Goal: Task Accomplishment & Management: Use online tool/utility

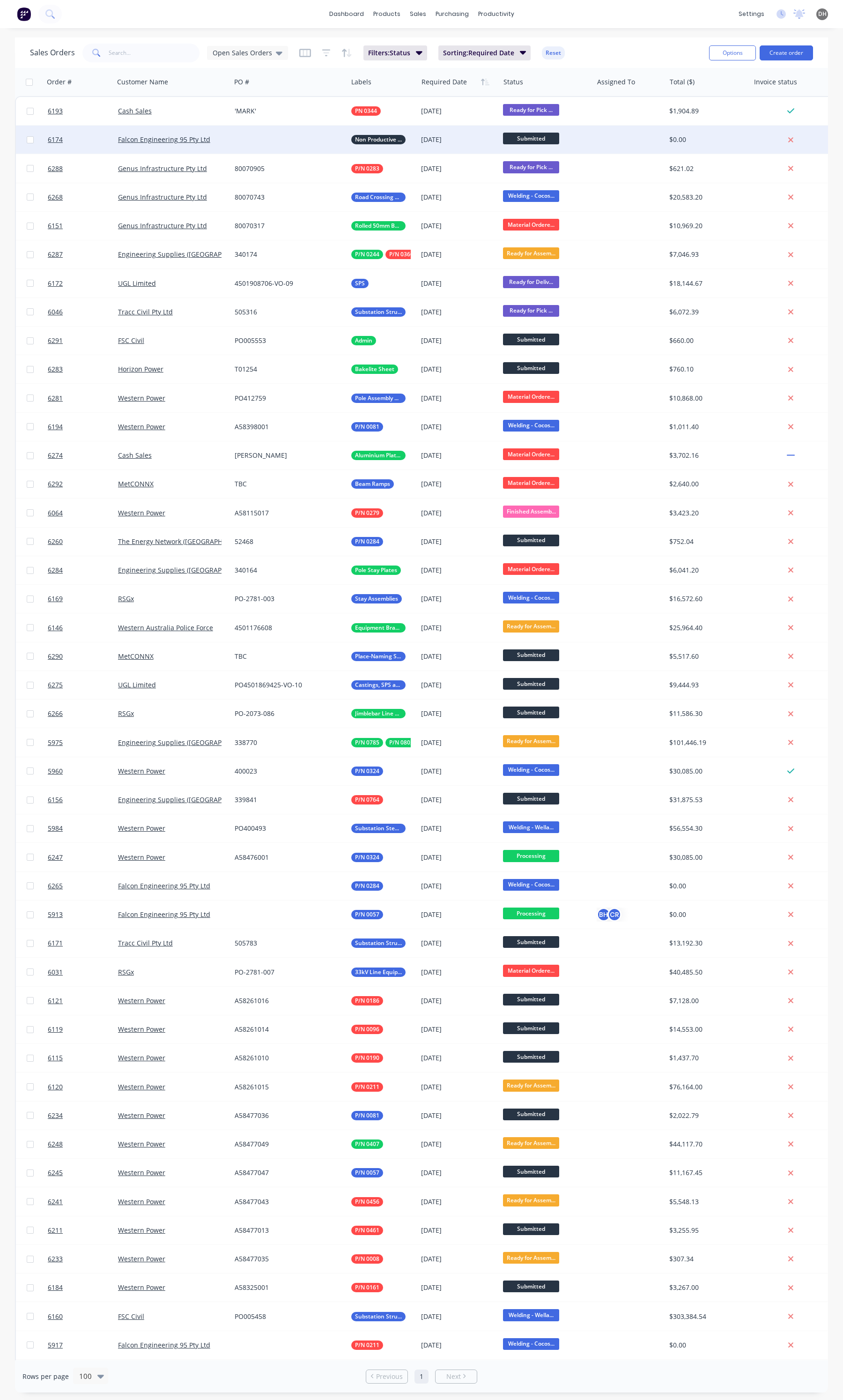
click at [253, 134] on div at bounding box center [289, 140] width 117 height 28
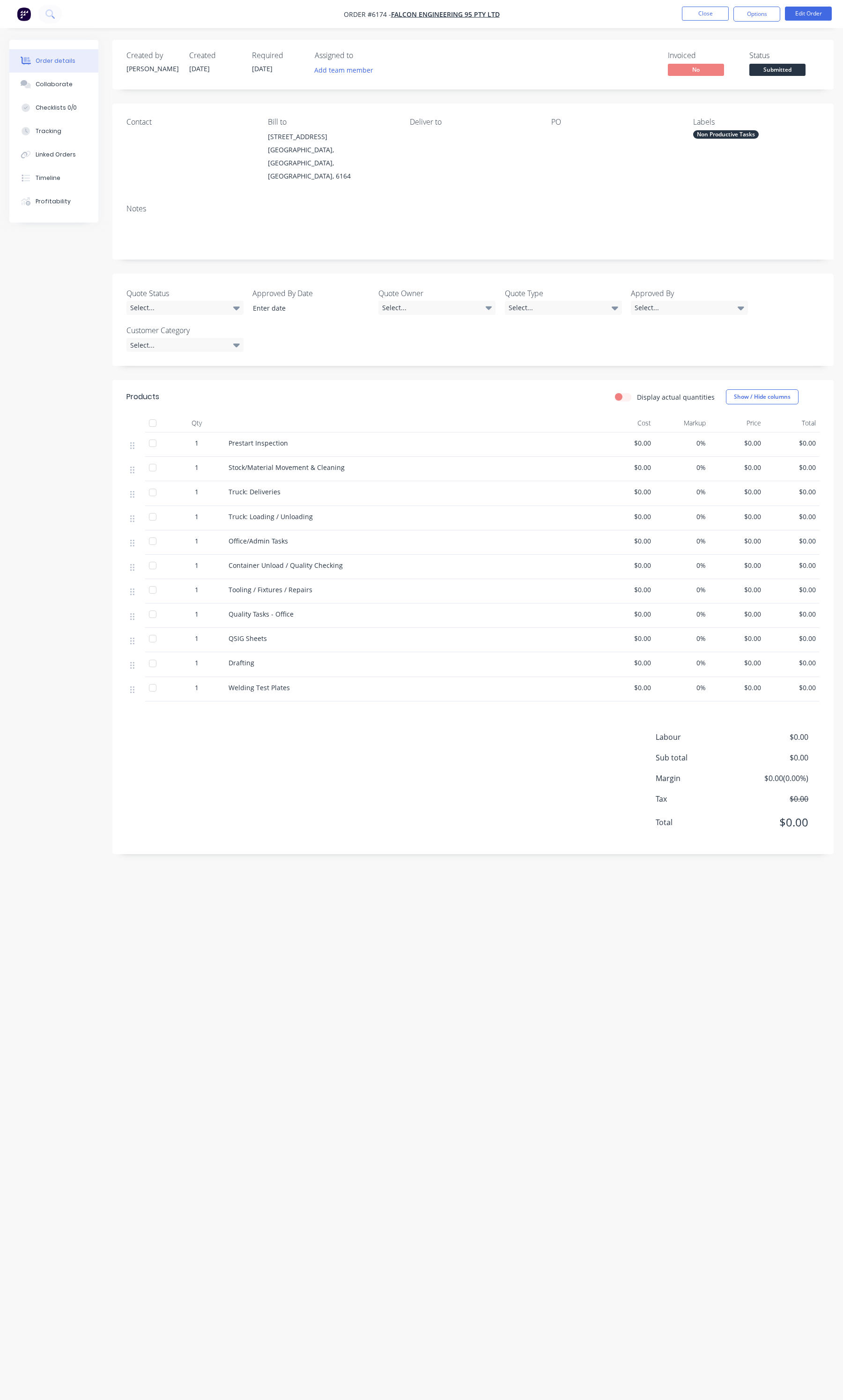
click at [348, 860] on div "Created by Daniel Created 05/08/25 Required 31/08/25 Assigned to Add team membe…" at bounding box center [421, 682] width 824 height 1285
click at [769, 16] on button "Options" at bounding box center [757, 14] width 47 height 15
click at [699, 223] on div "Duplicate" at bounding box center [728, 226] width 86 height 14
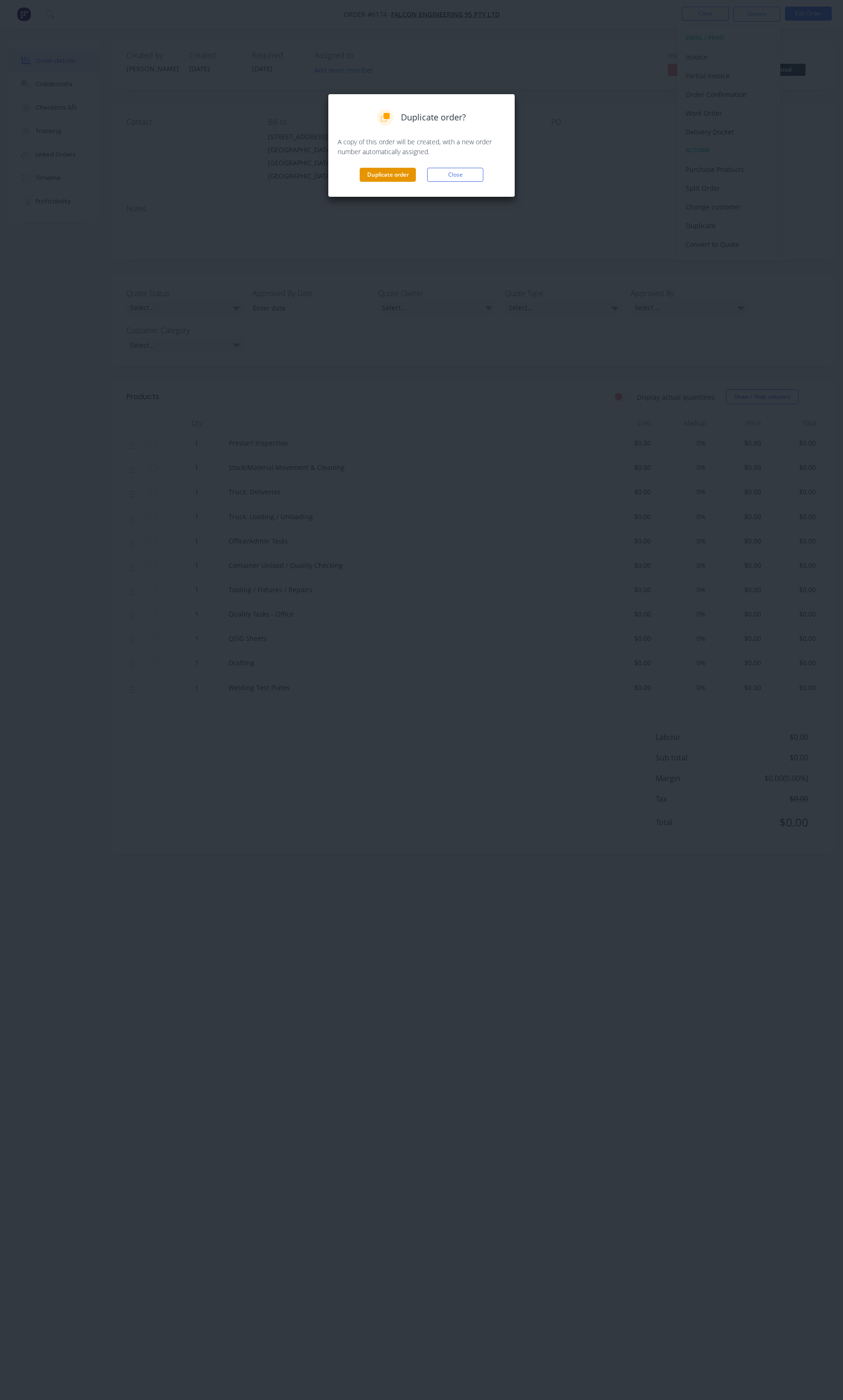
click at [375, 171] on button "Duplicate order" at bounding box center [387, 175] width 56 height 14
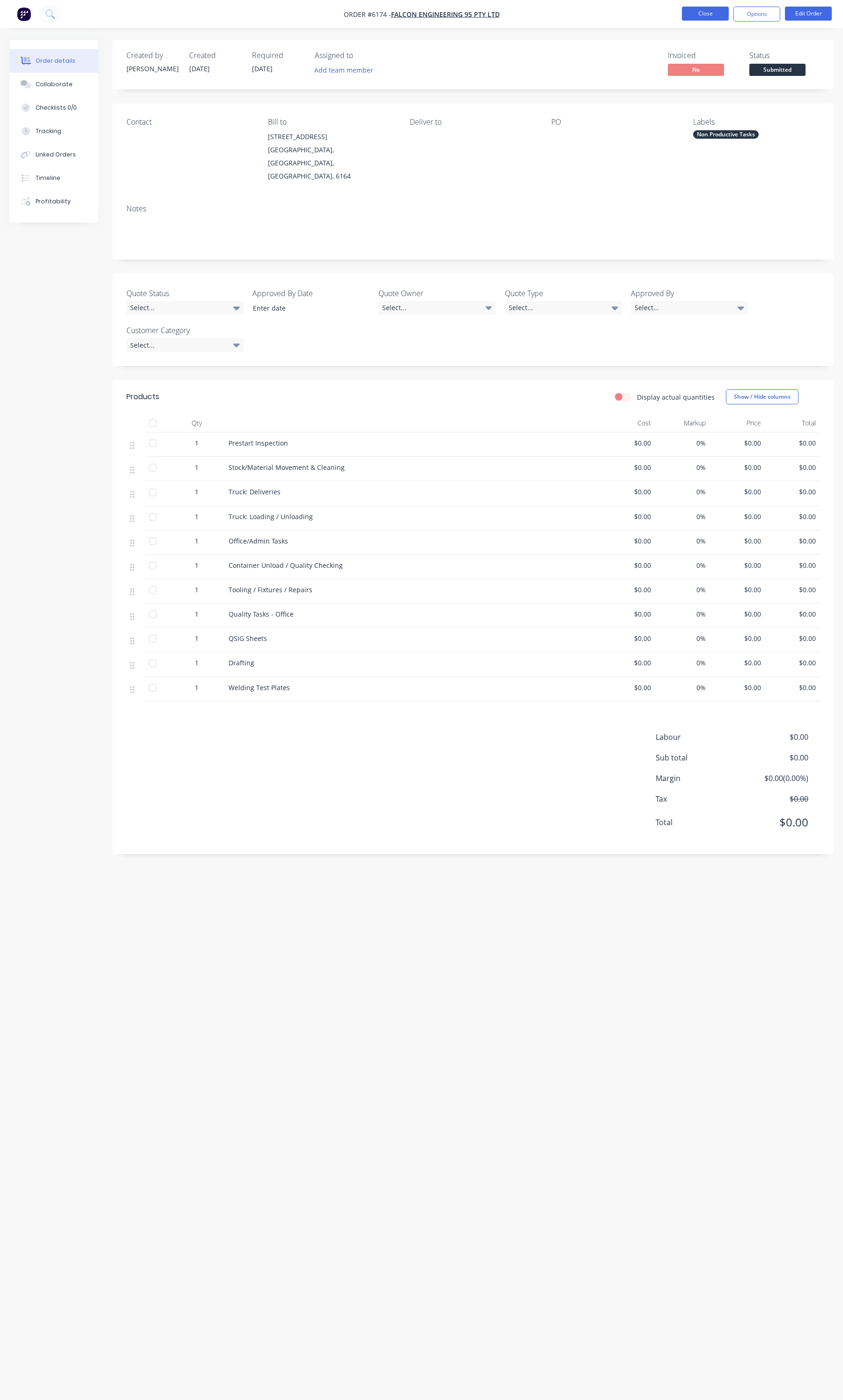
click at [703, 17] on button "Close" at bounding box center [705, 14] width 47 height 14
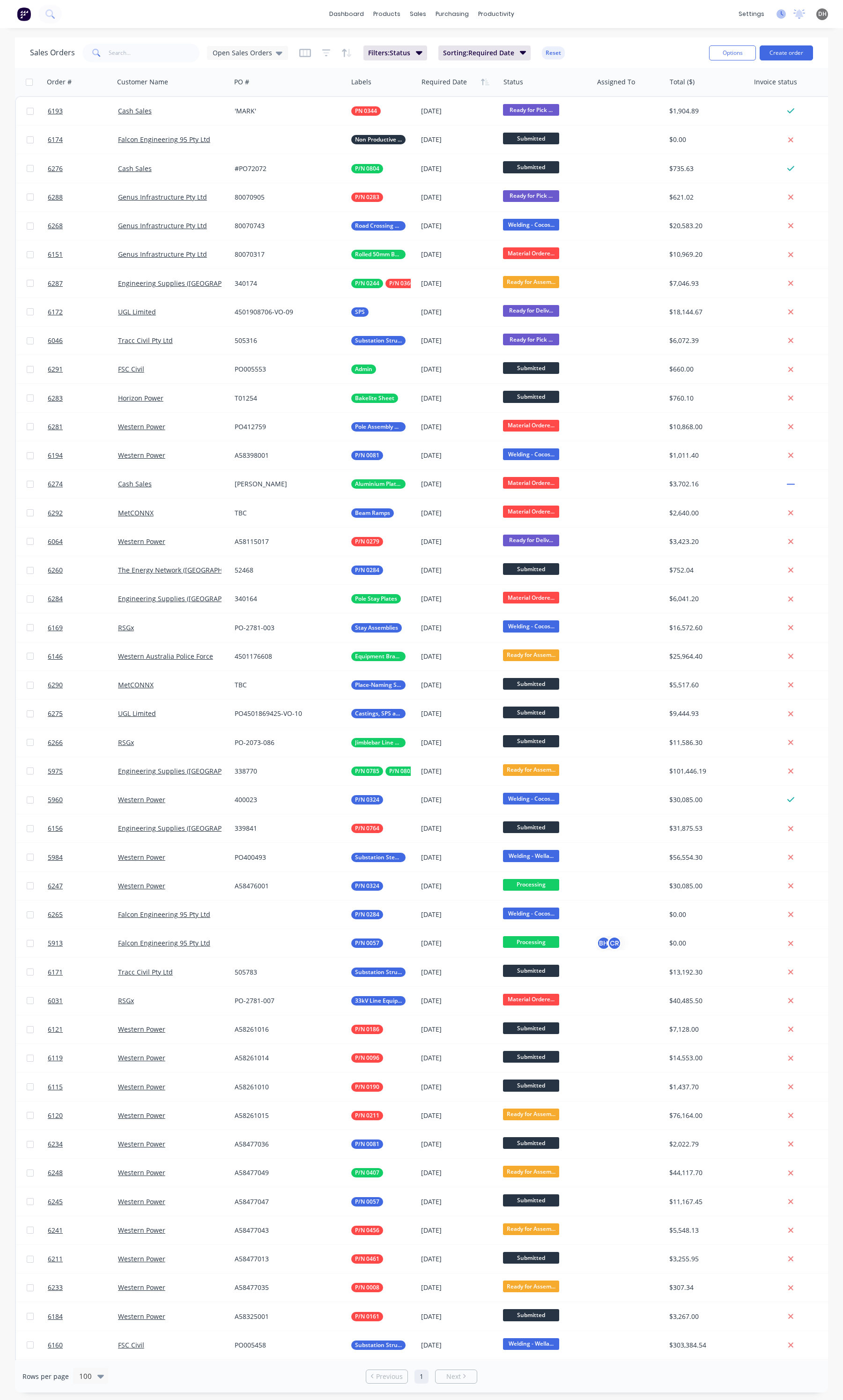
click at [779, 15] on icon at bounding box center [781, 14] width 9 height 9
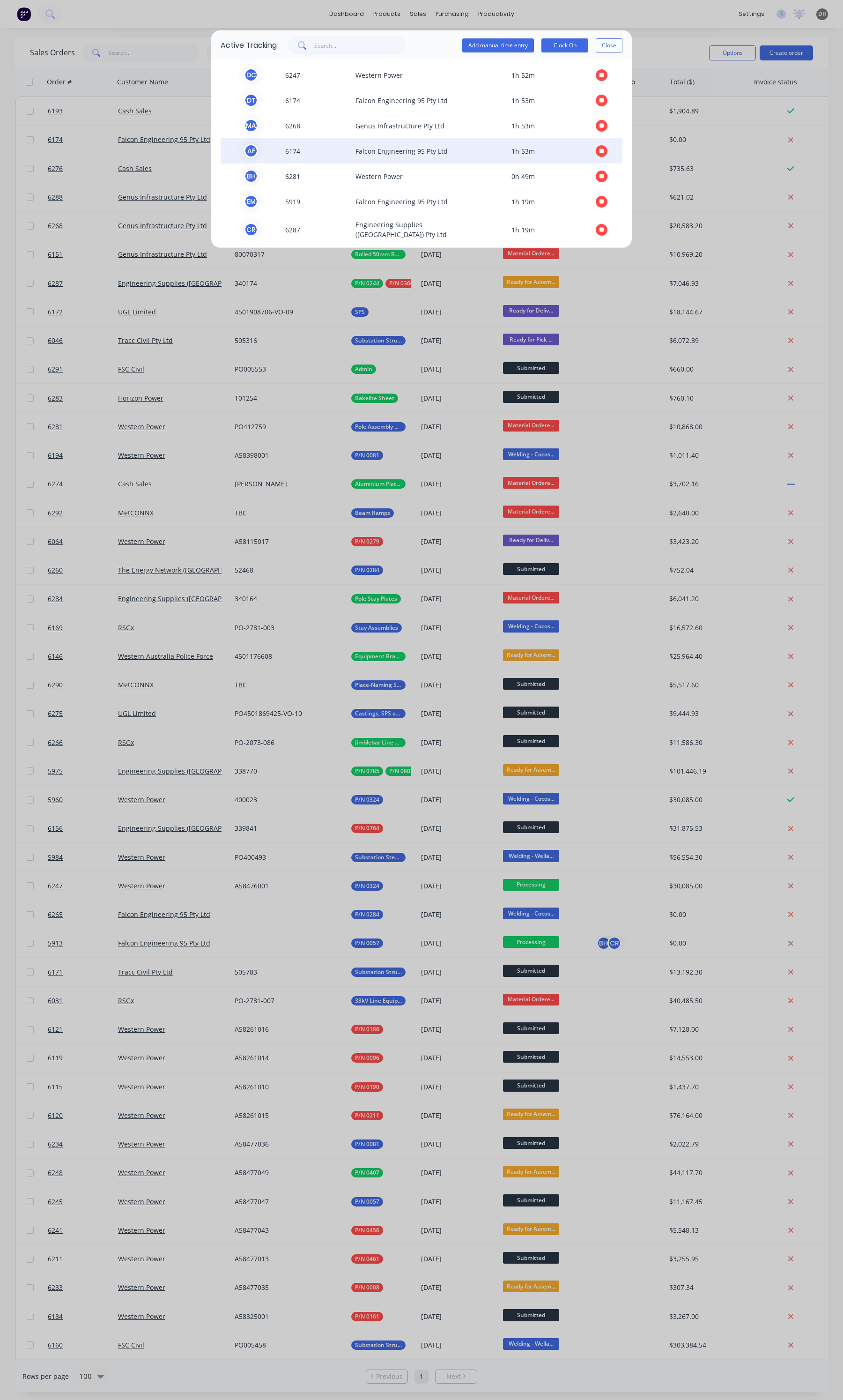
scroll to position [306, 0]
click at [275, 149] on span "A F" at bounding box center [251, 151] width 61 height 14
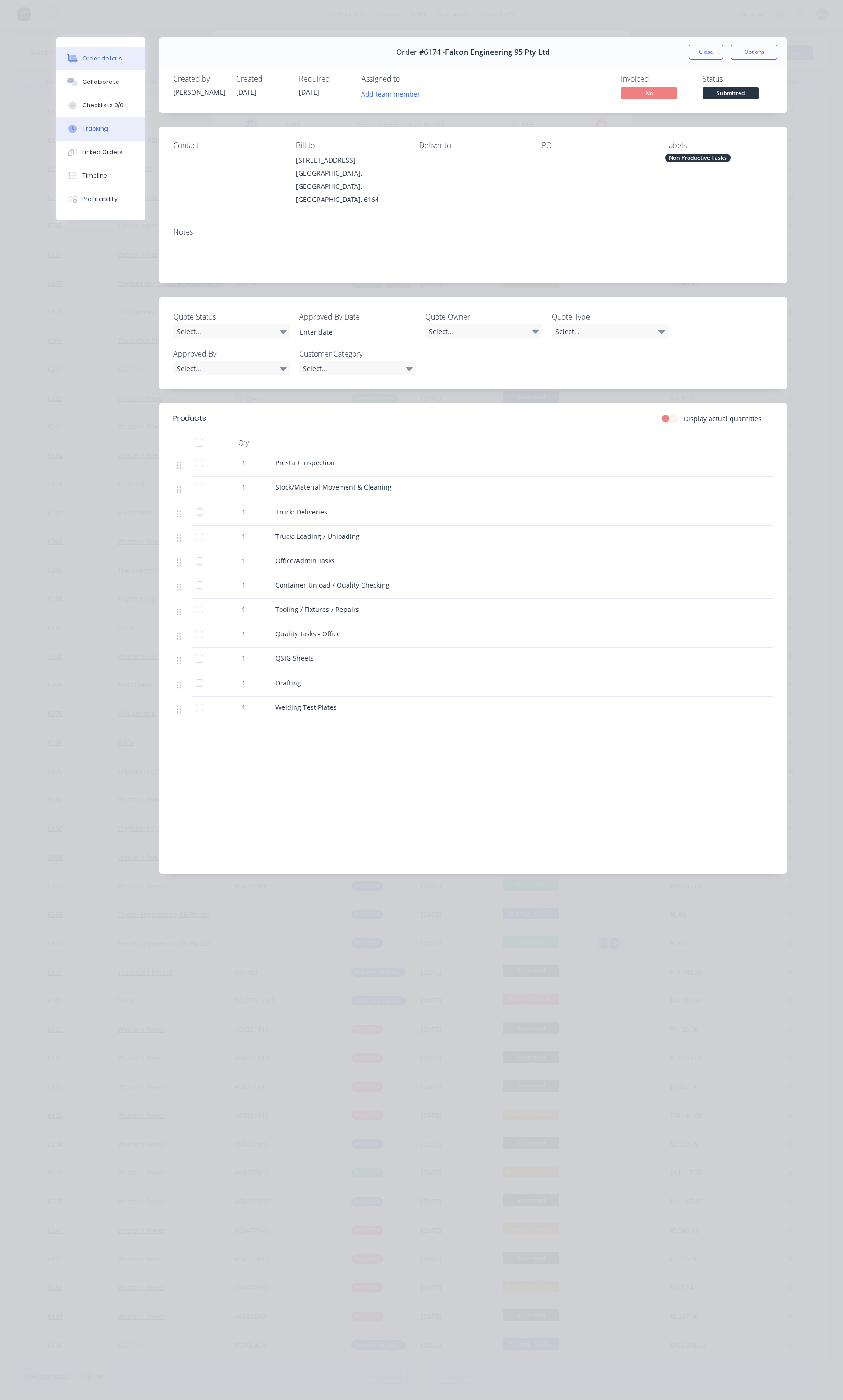
click at [95, 130] on div "Tracking" at bounding box center [95, 129] width 26 height 9
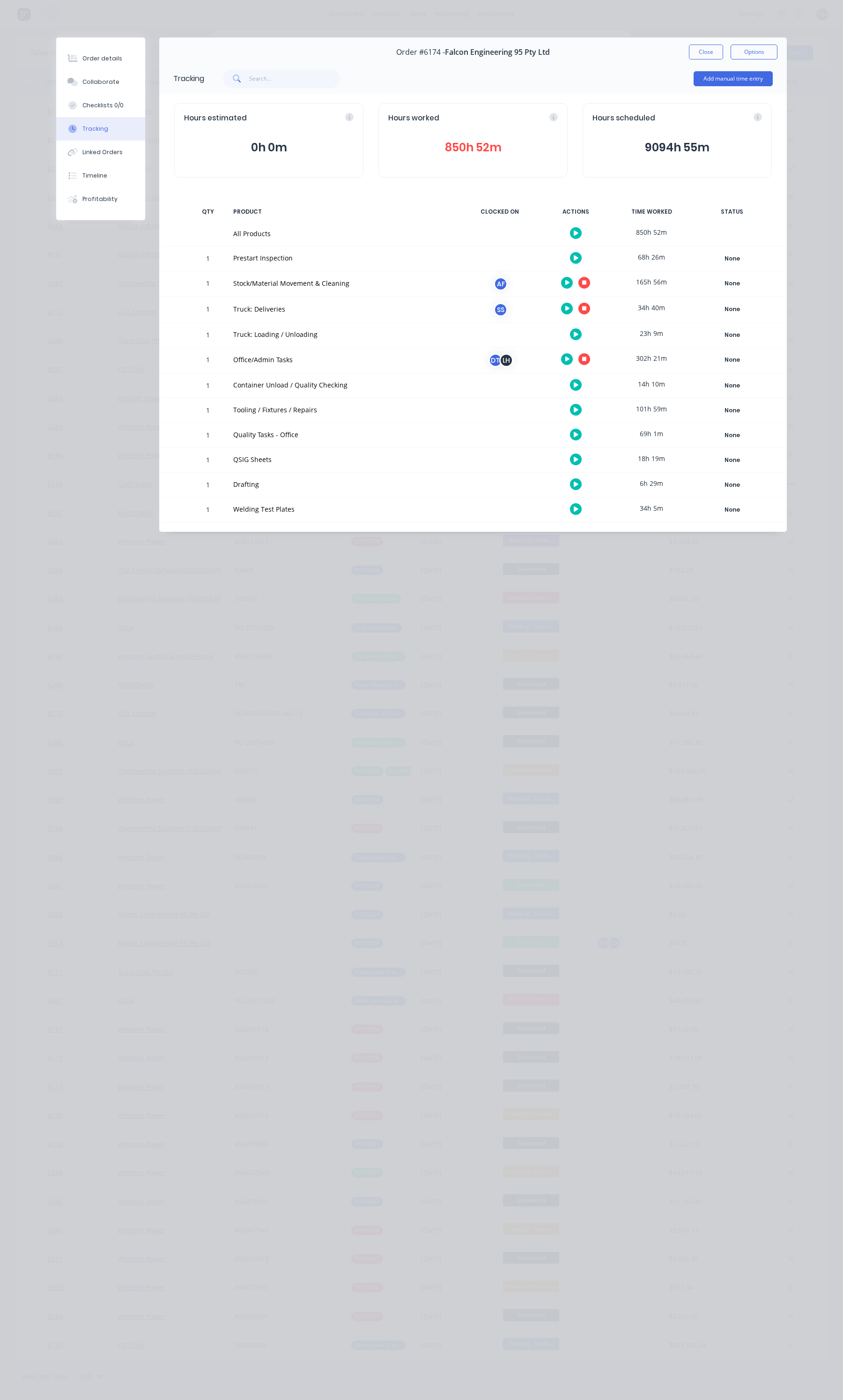
click at [584, 284] on icon "button" at bounding box center [584, 283] width 5 height 5
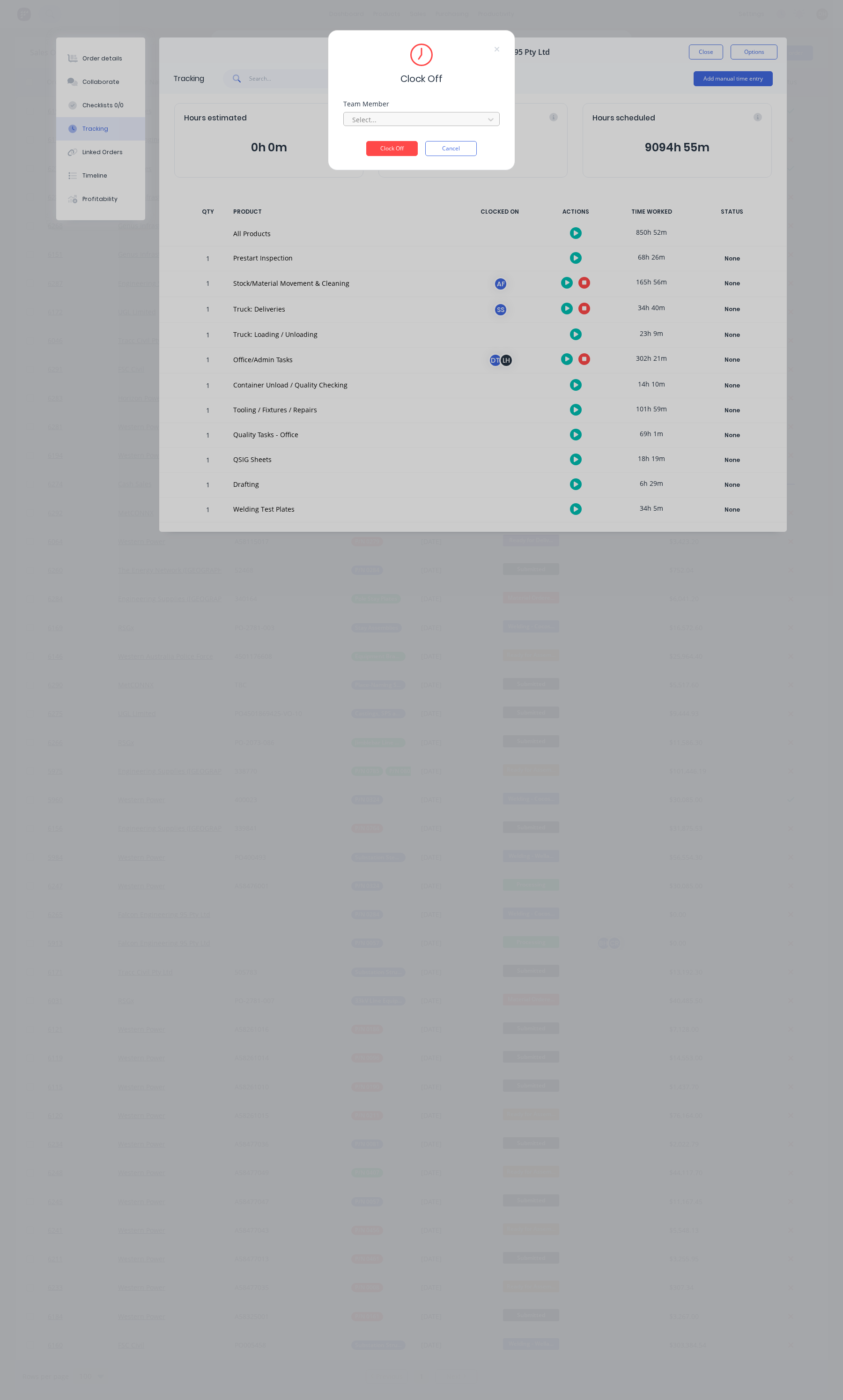
click at [368, 120] on div at bounding box center [416, 120] width 128 height 12
click at [372, 134] on div "[PERSON_NAME]" at bounding box center [421, 140] width 156 height 17
click at [383, 154] on button "Clock Off" at bounding box center [392, 148] width 52 height 15
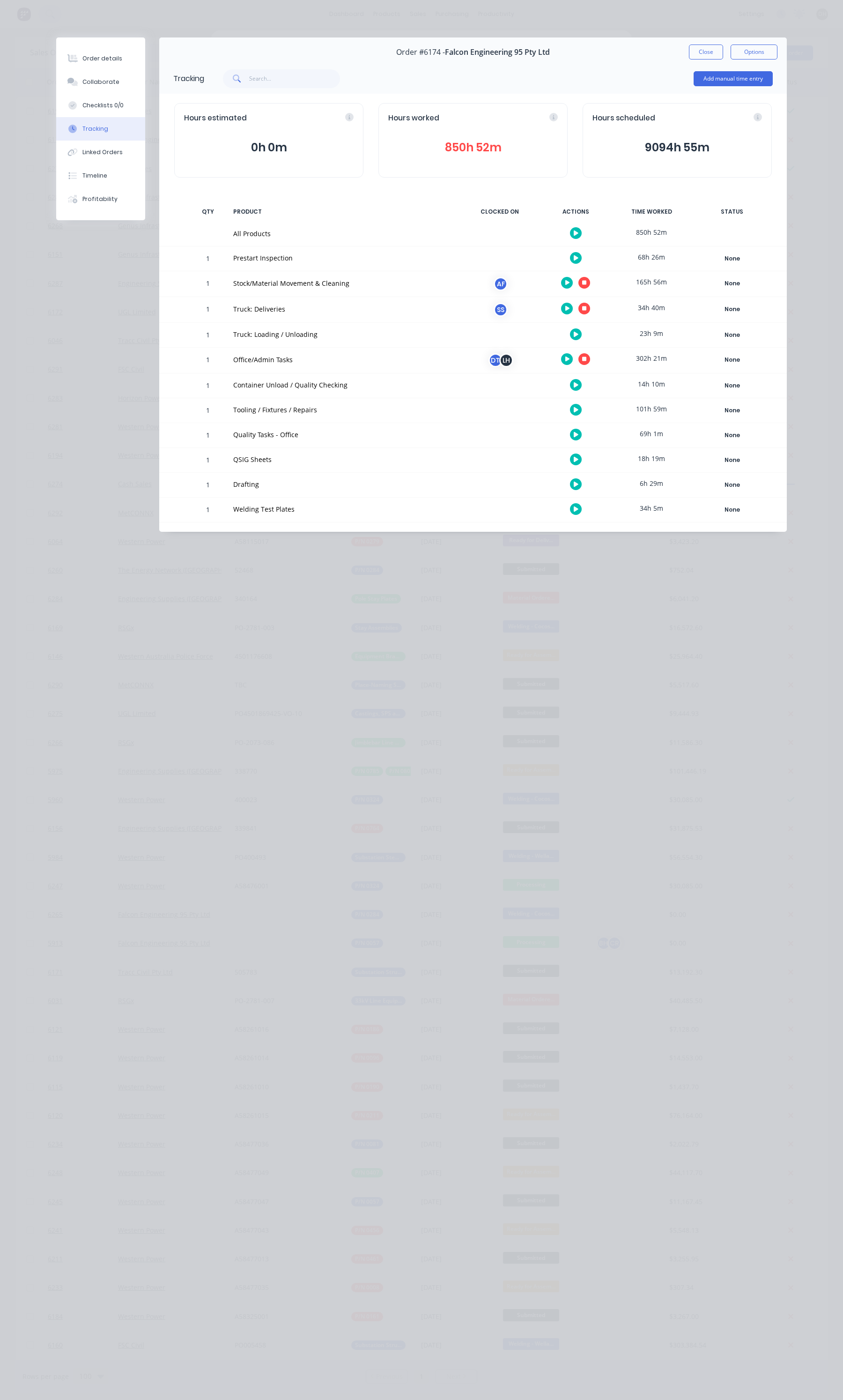
click at [584, 309] on icon "button" at bounding box center [584, 309] width 5 height 5
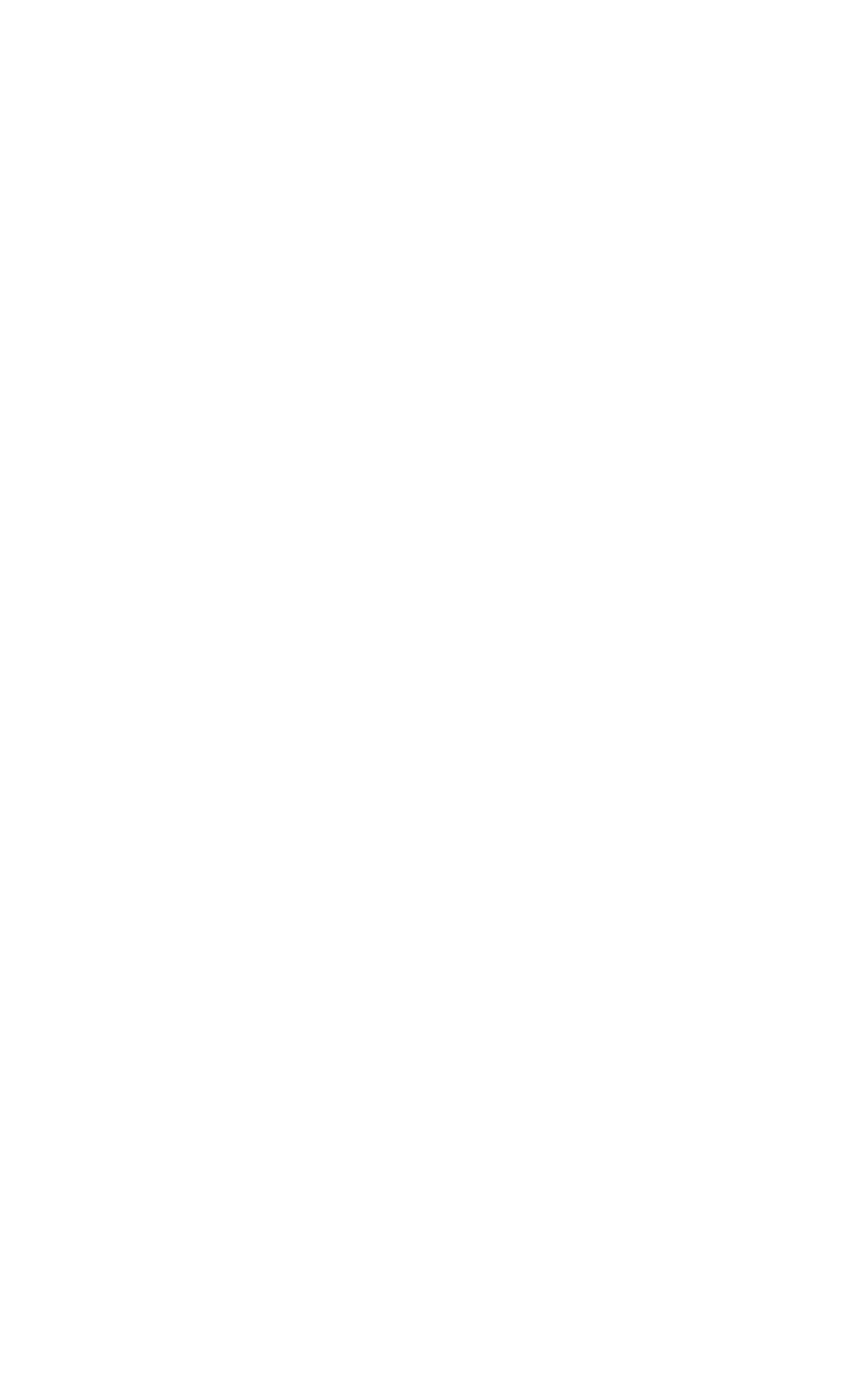
click at [396, 0] on html at bounding box center [421, 0] width 843 height 0
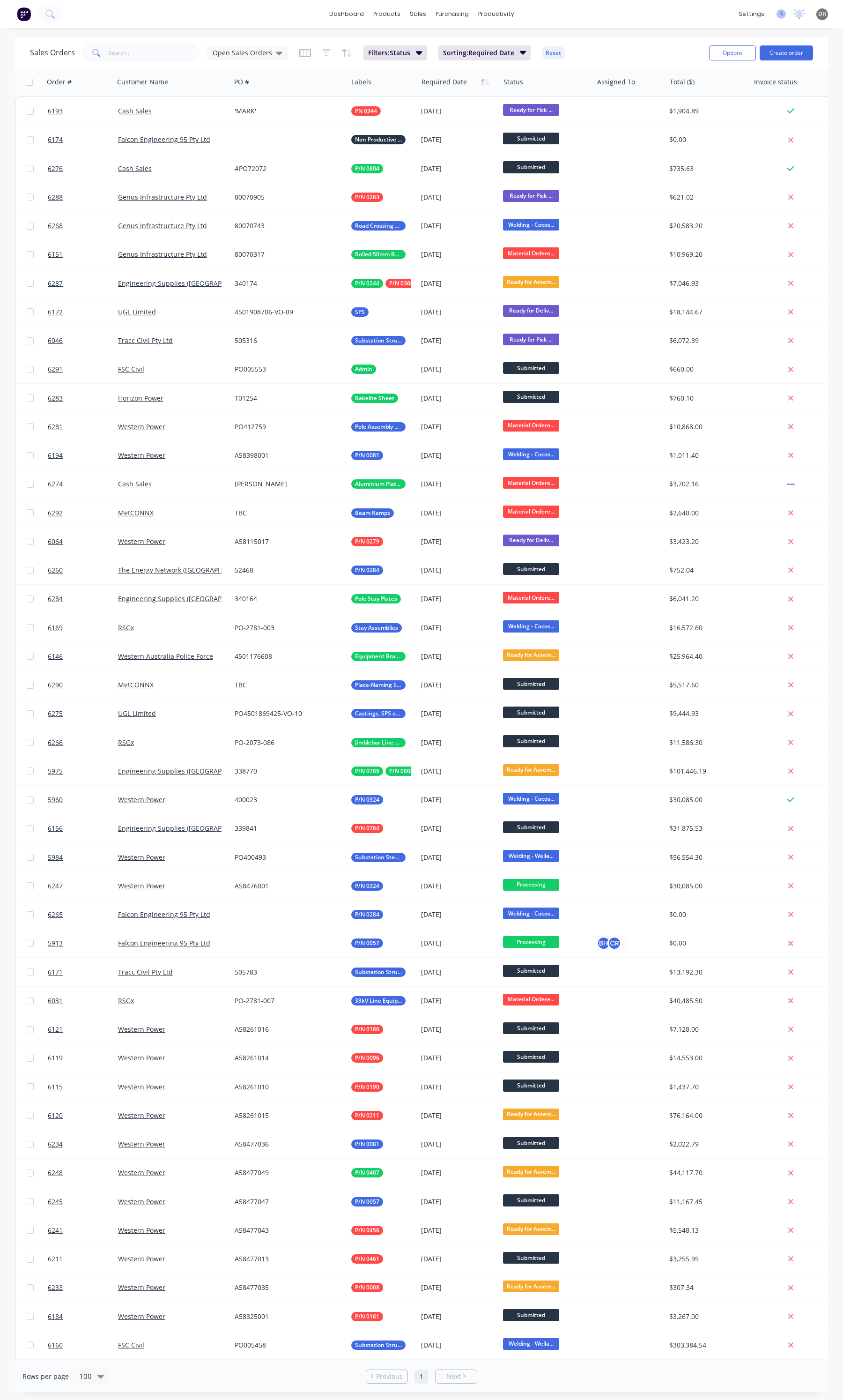
click at [776, 15] on icon at bounding box center [781, 14] width 9 height 9
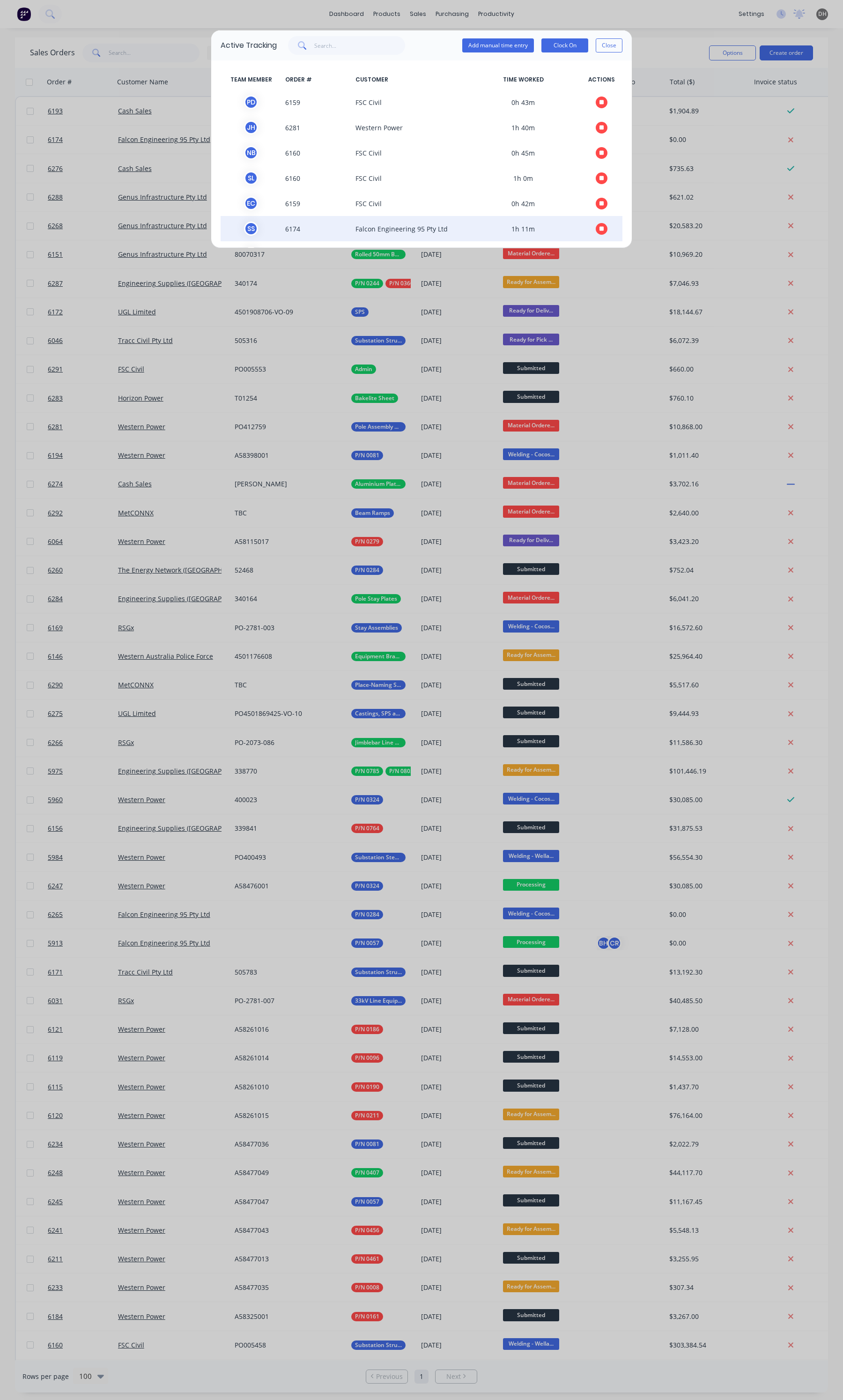
click at [596, 225] on button "button" at bounding box center [602, 229] width 12 height 12
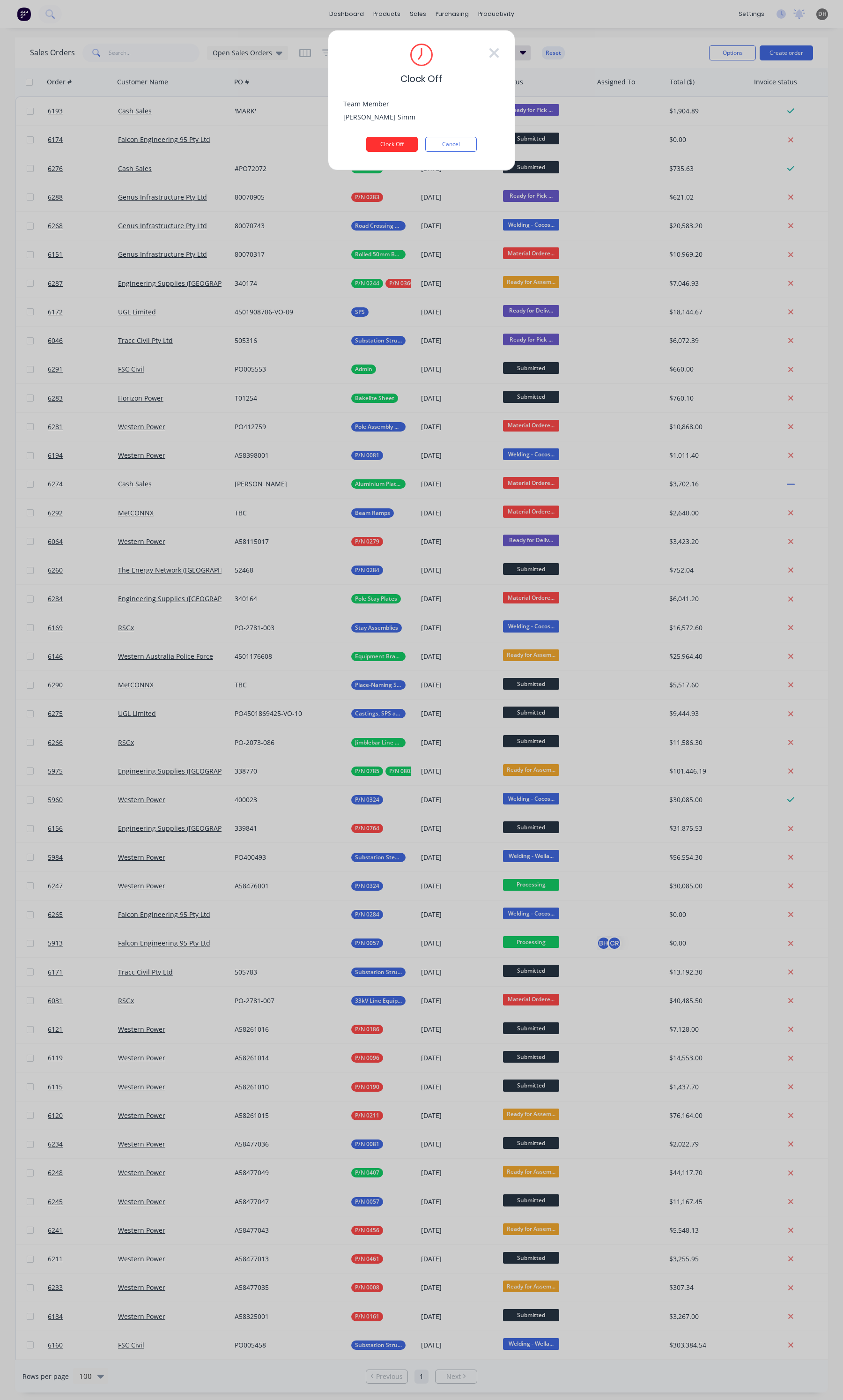
click at [392, 148] on button "Clock Off" at bounding box center [392, 145] width 52 height 15
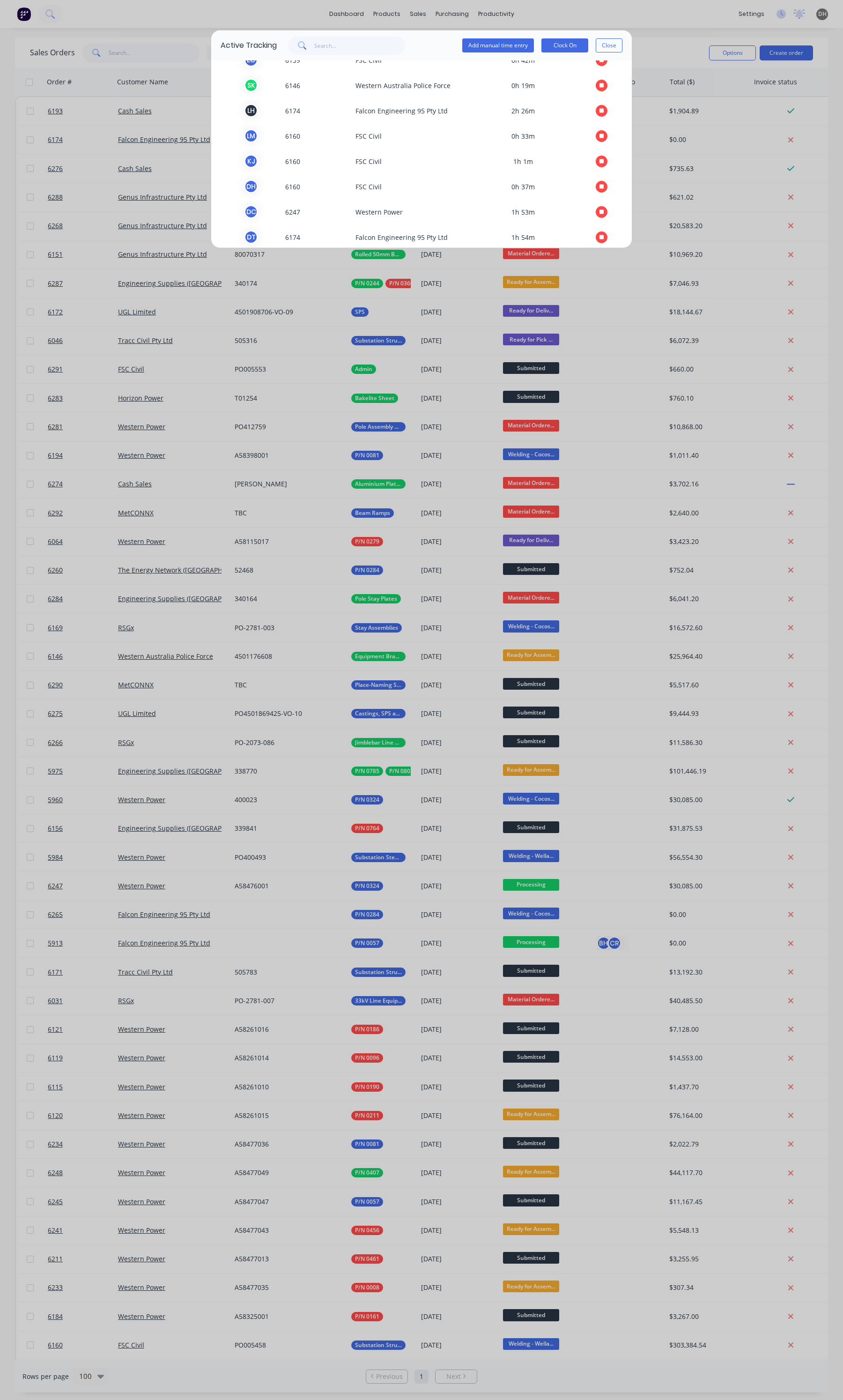
scroll to position [148, 0]
click at [600, 104] on icon "button" at bounding box center [602, 106] width 5 height 5
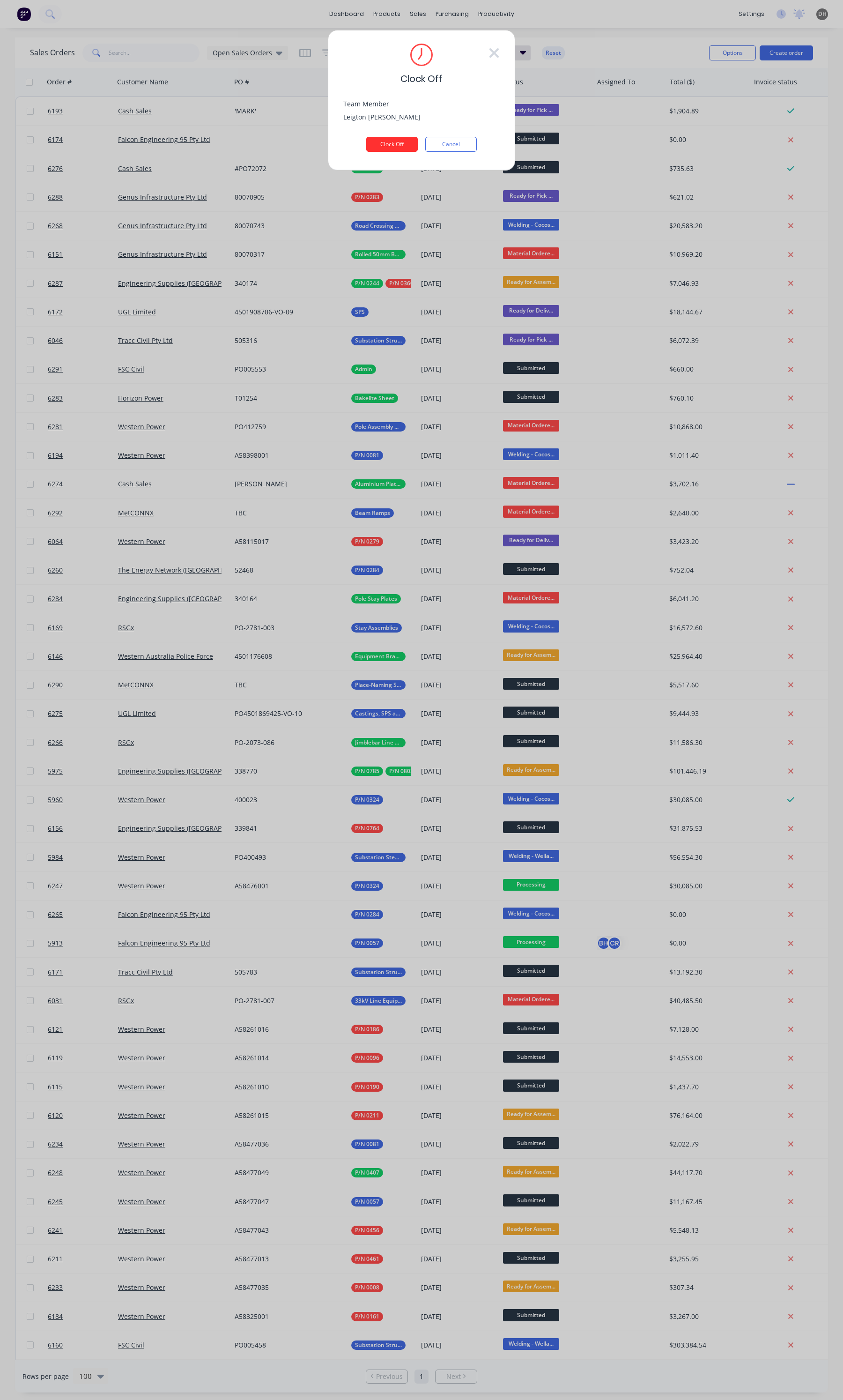
click at [388, 146] on button "Clock Off" at bounding box center [392, 145] width 52 height 15
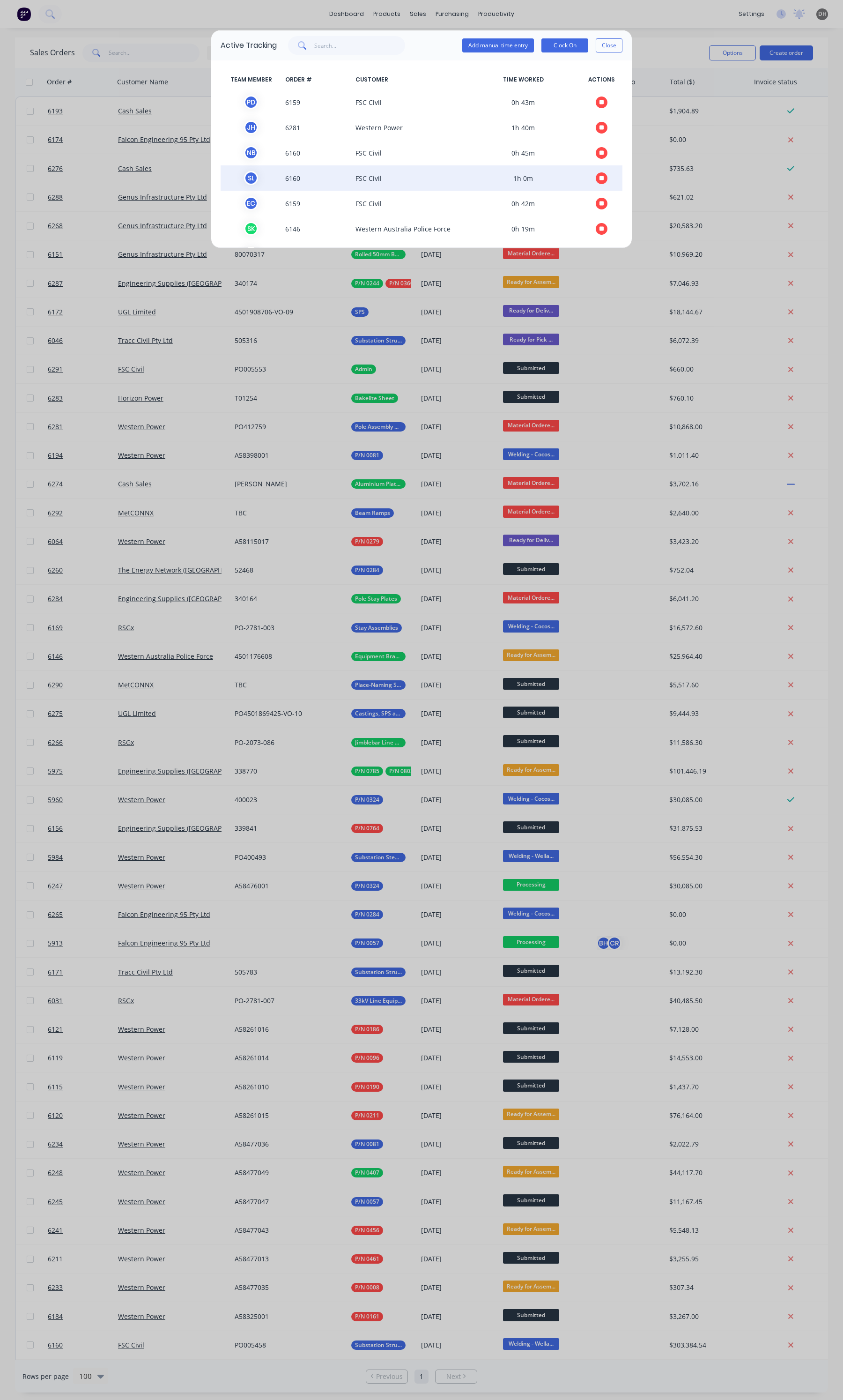
scroll to position [230, 0]
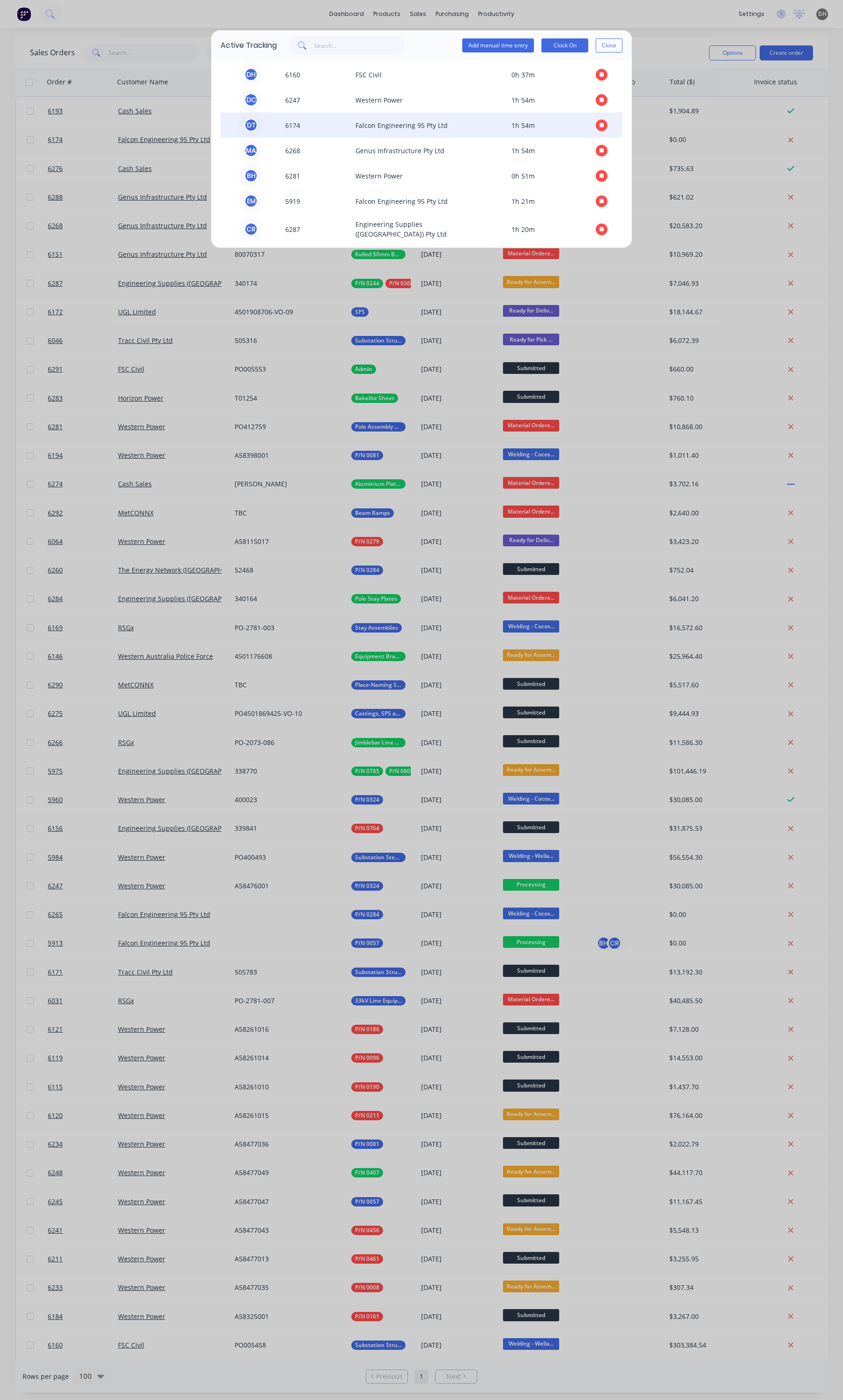
click at [596, 129] on button "button" at bounding box center [602, 126] width 12 height 12
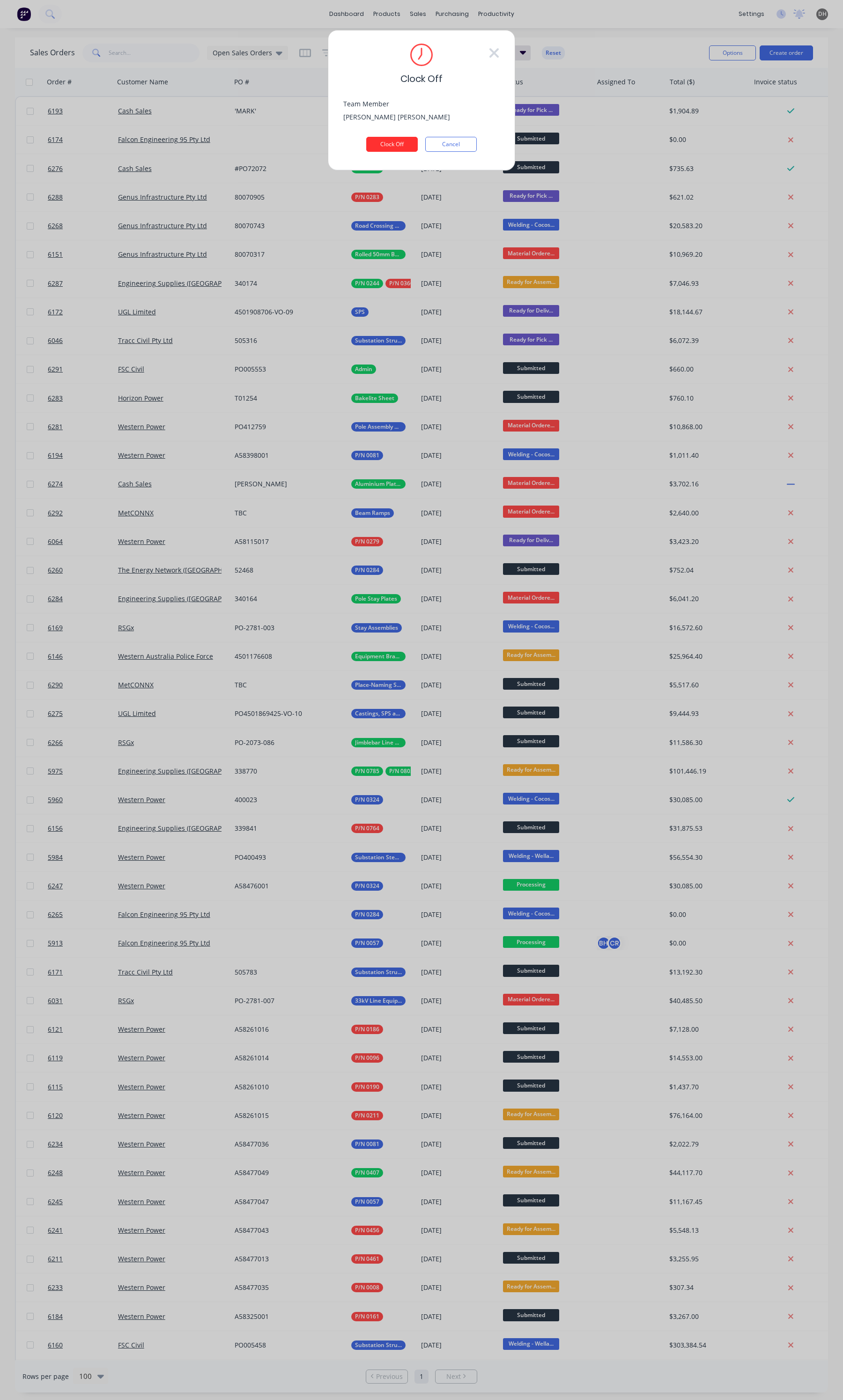
click at [397, 149] on button "Clock Off" at bounding box center [392, 145] width 52 height 15
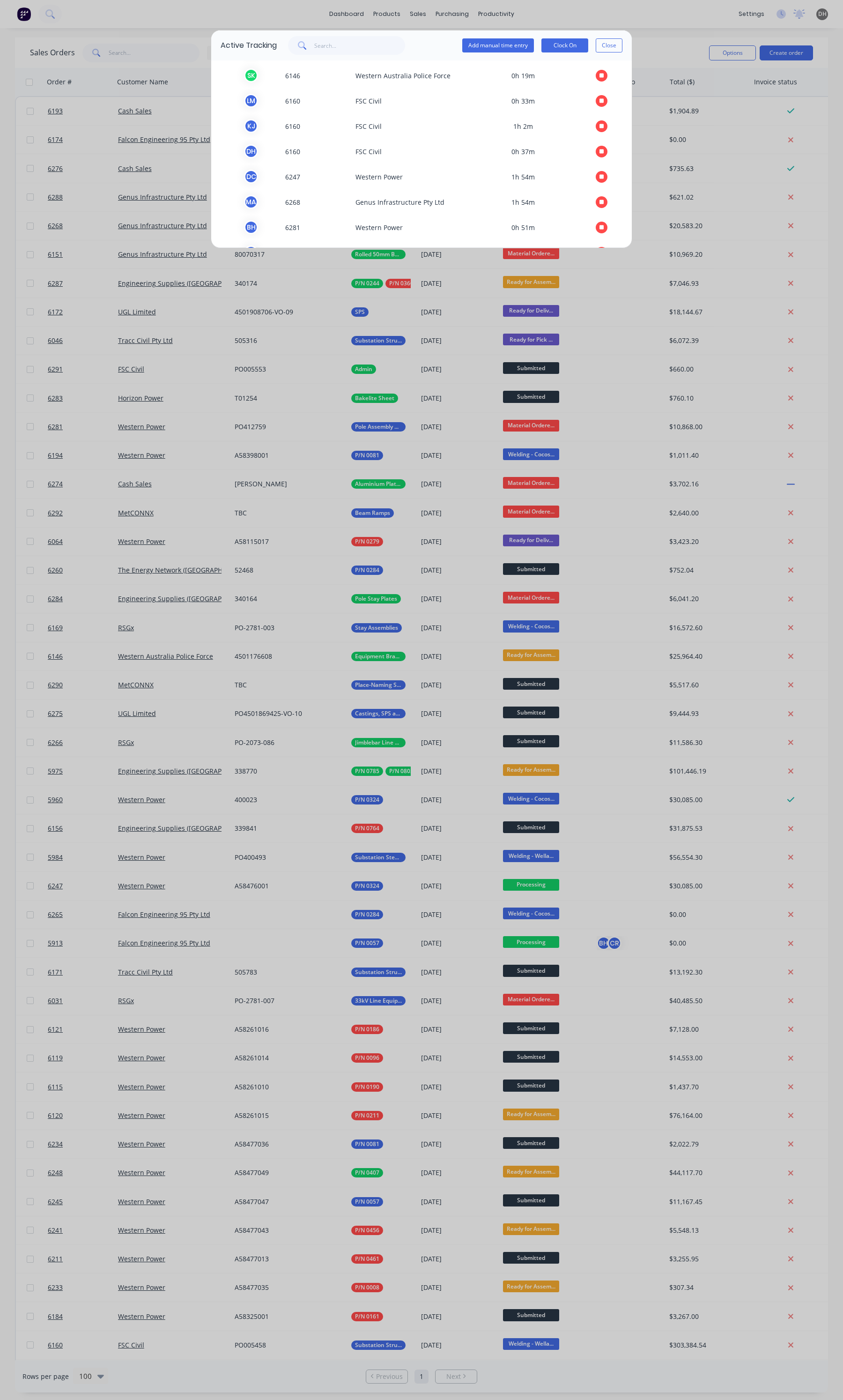
scroll to position [147, 0]
click at [611, 45] on button "Close" at bounding box center [609, 46] width 27 height 14
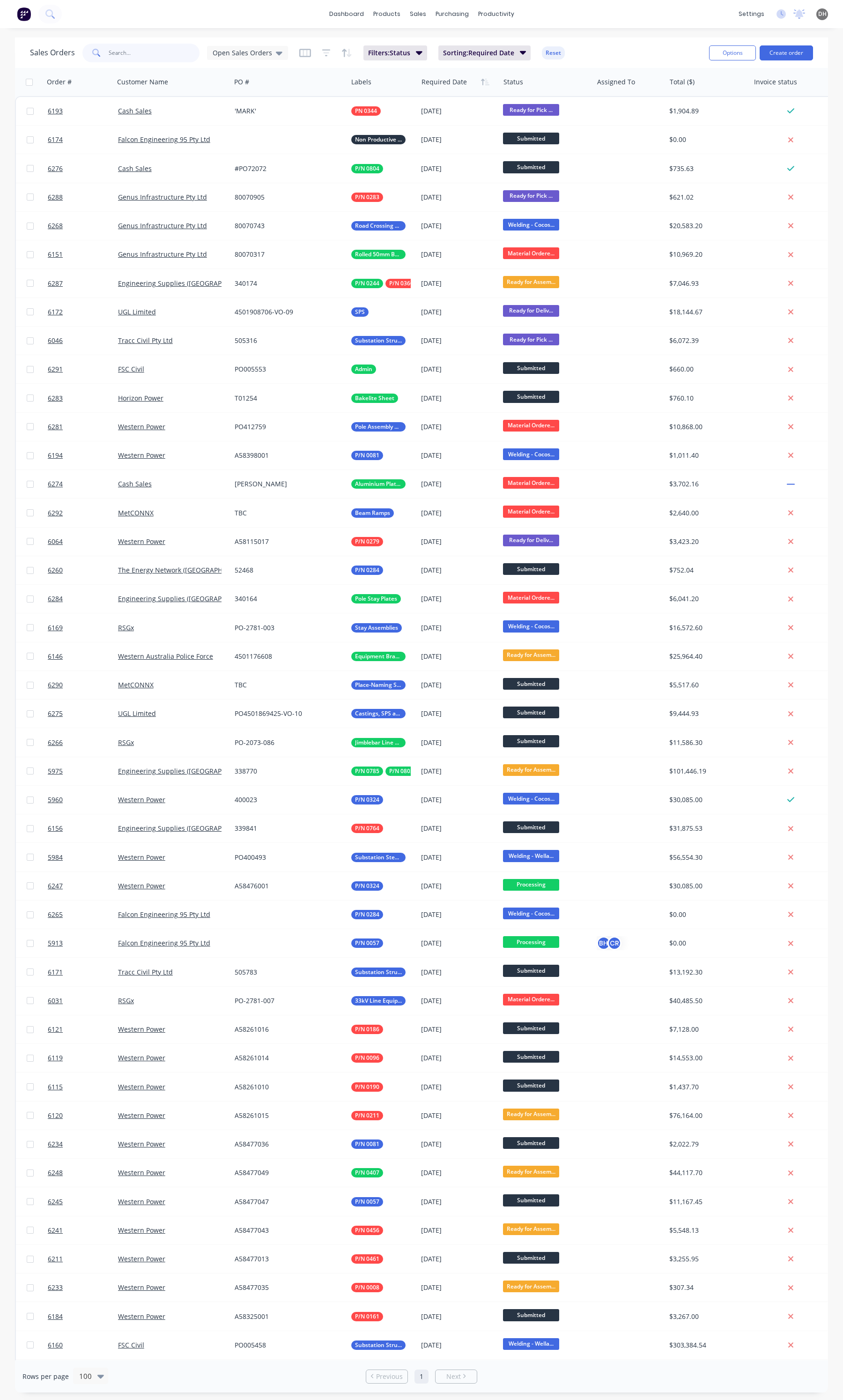
click at [150, 57] on input "text" at bounding box center [154, 53] width 91 height 18
click at [267, 49] on span "Open Sales Orders" at bounding box center [242, 53] width 59 height 10
click at [236, 130] on button "None" at bounding box center [263, 133] width 107 height 11
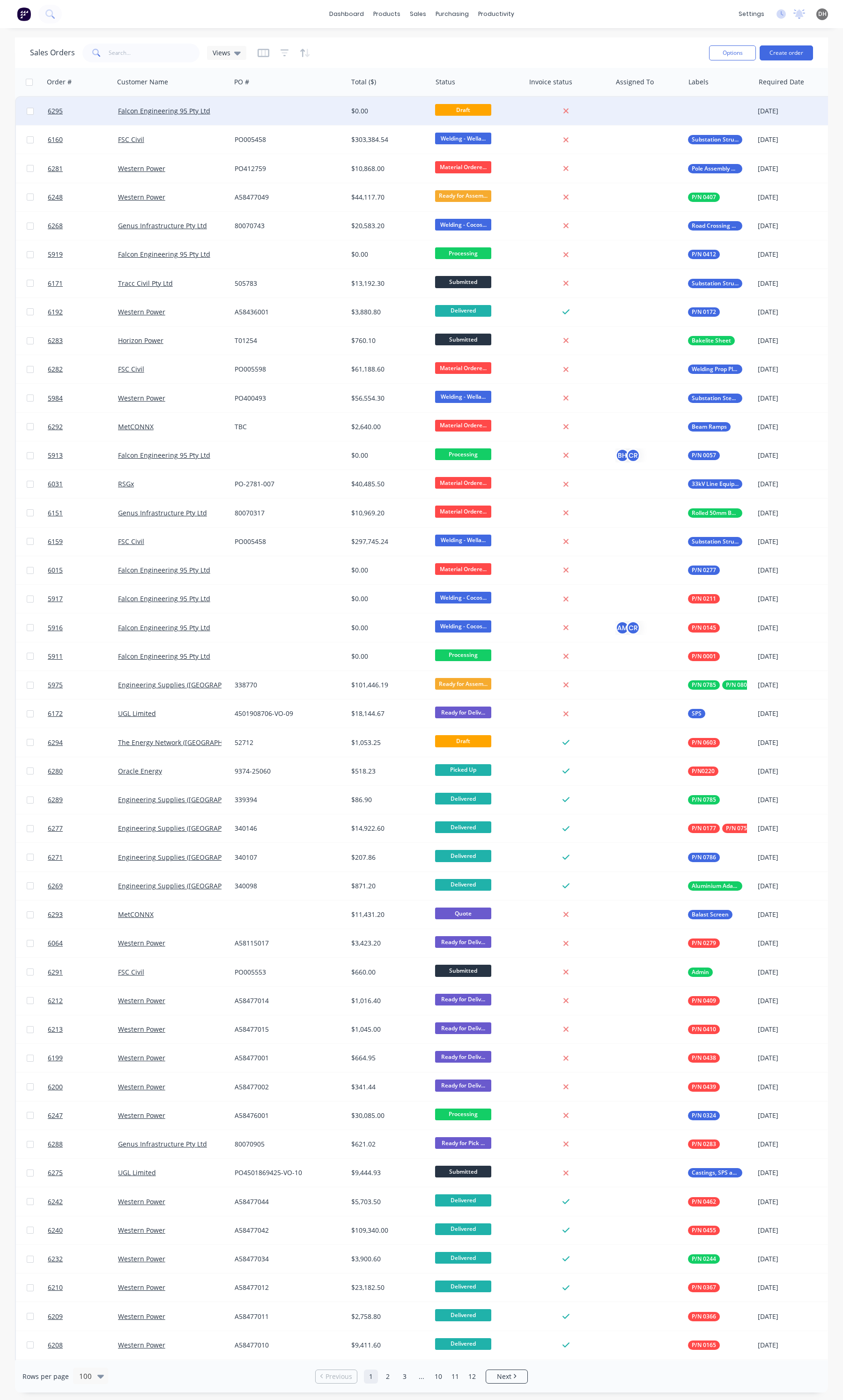
click at [250, 111] on div at bounding box center [289, 111] width 117 height 28
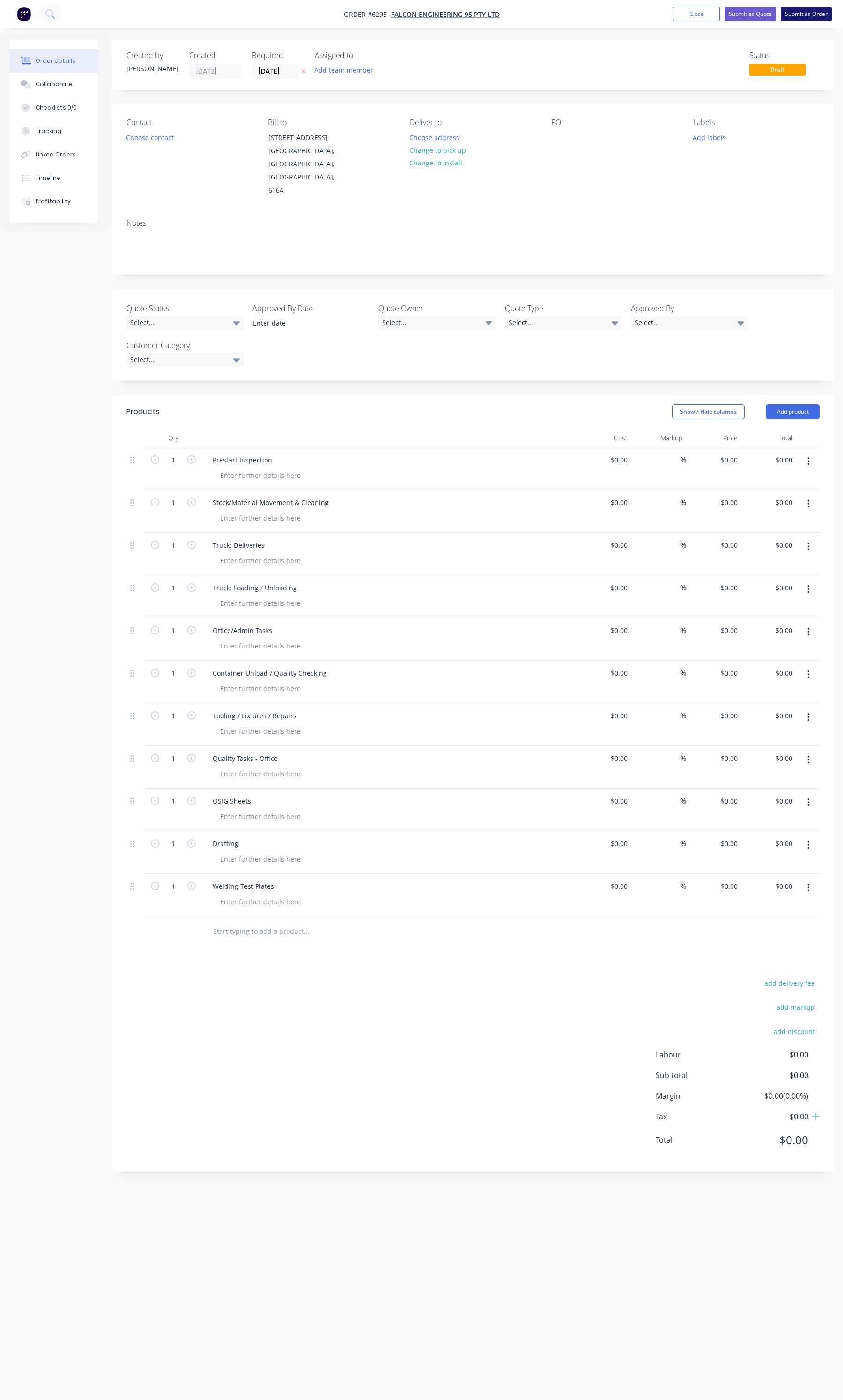
click at [814, 15] on button "Submit as Order" at bounding box center [806, 14] width 51 height 14
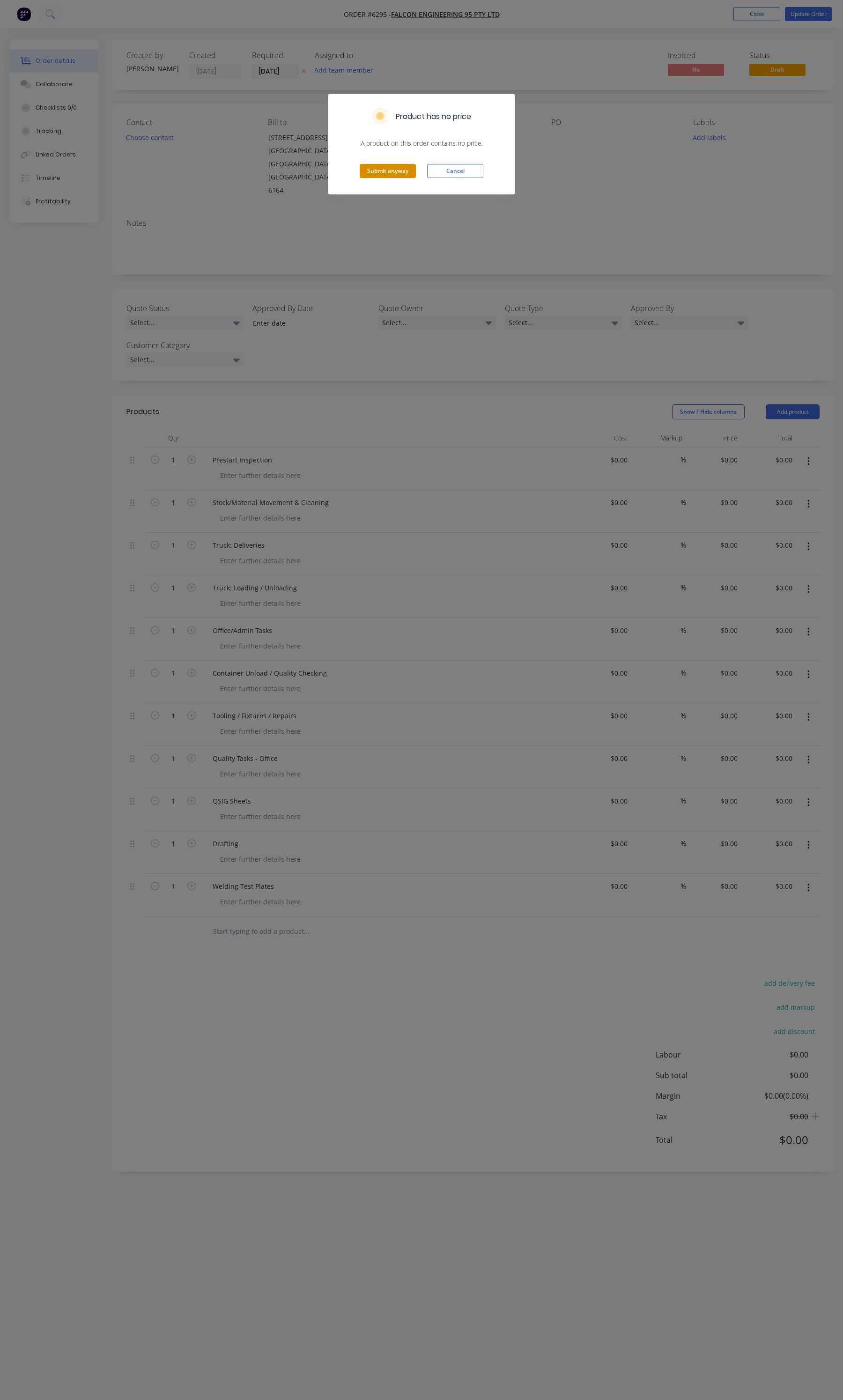
click at [414, 174] on button "Submit anyway" at bounding box center [387, 171] width 56 height 14
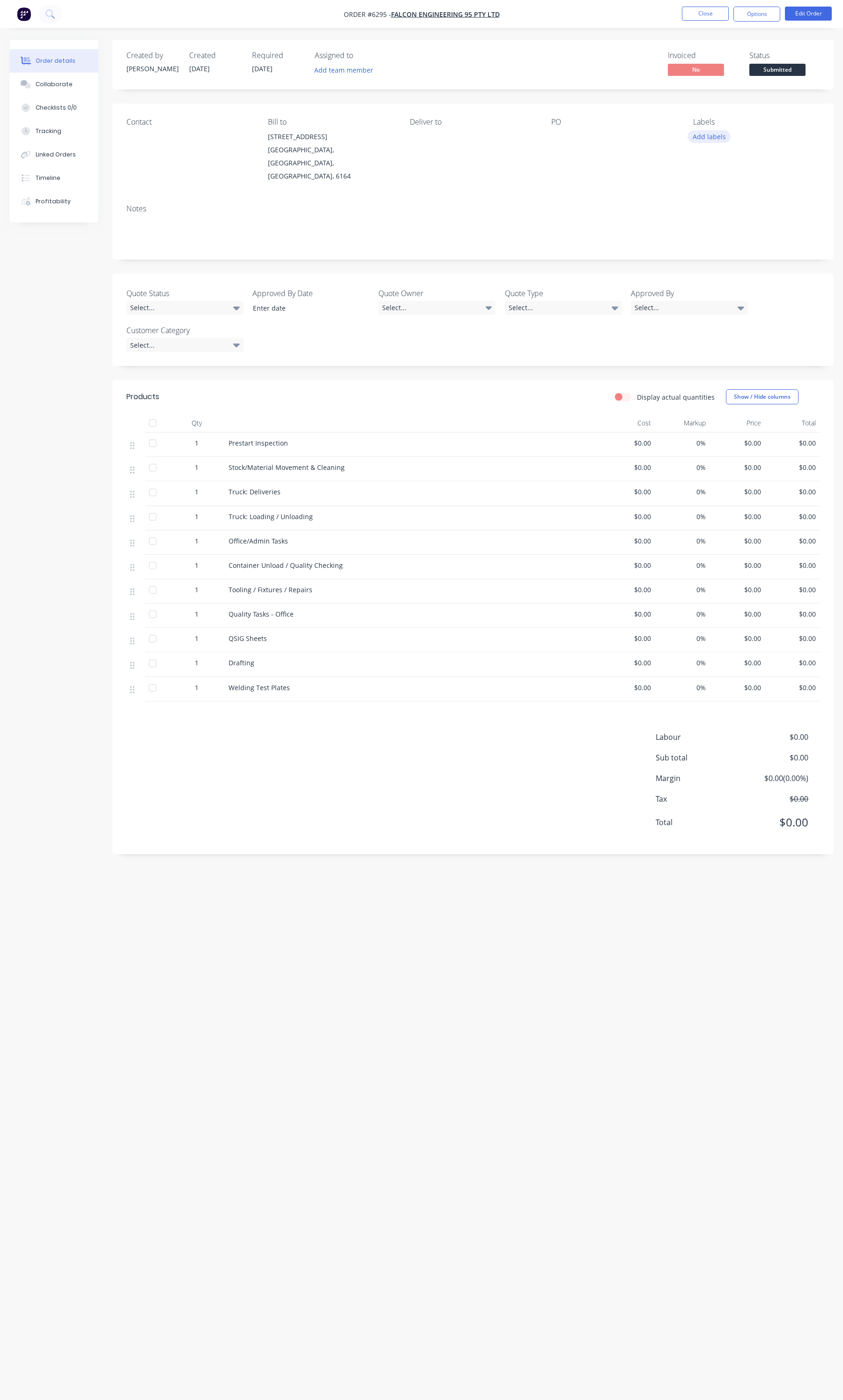
click at [697, 136] on button "Add labels" at bounding box center [709, 136] width 43 height 12
click at [733, 163] on input "text" at bounding box center [771, 164] width 98 height 18
type input "non"
click at [708, 223] on div at bounding box center [710, 221] width 18 height 18
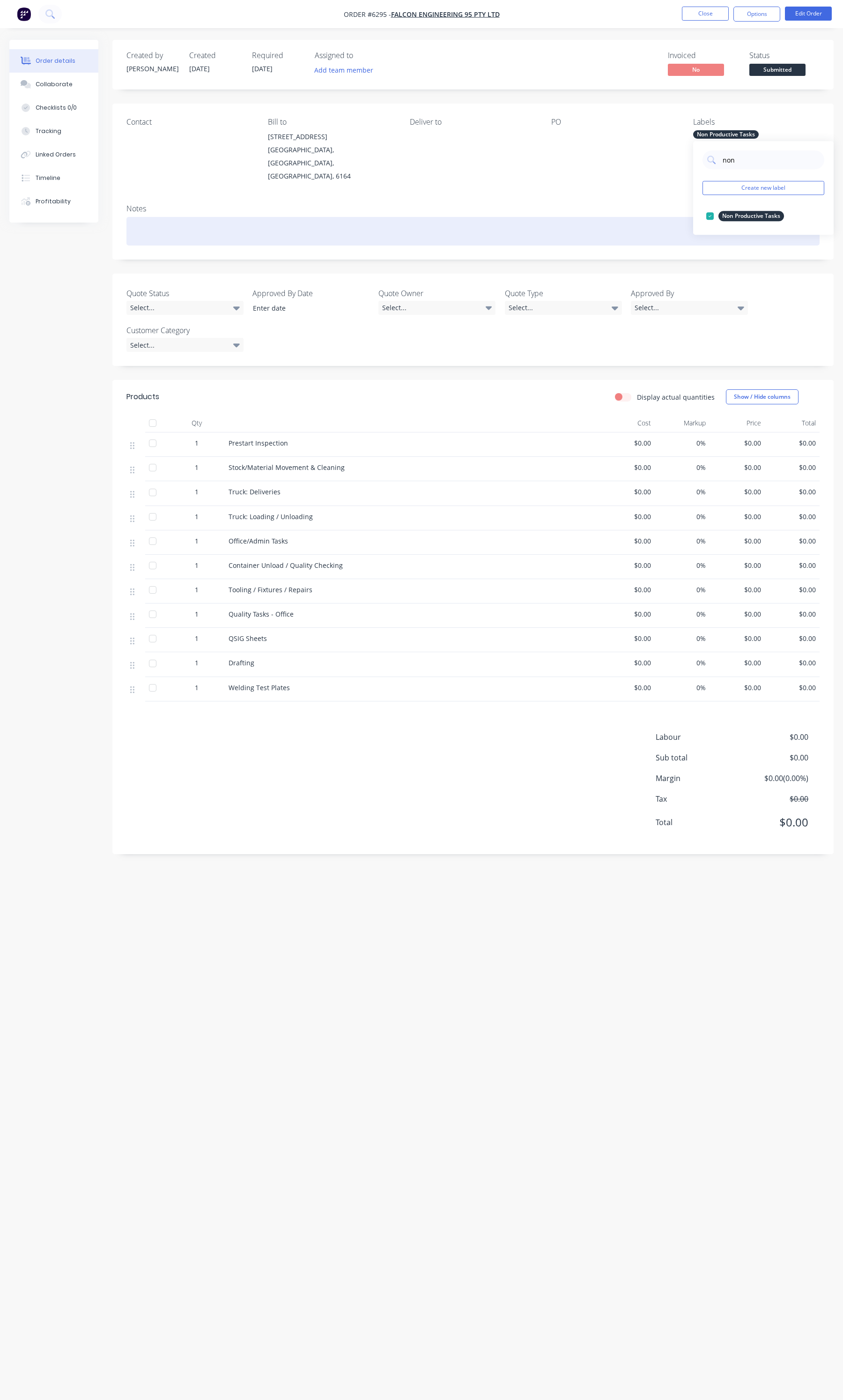
click at [571, 217] on div at bounding box center [473, 231] width 693 height 29
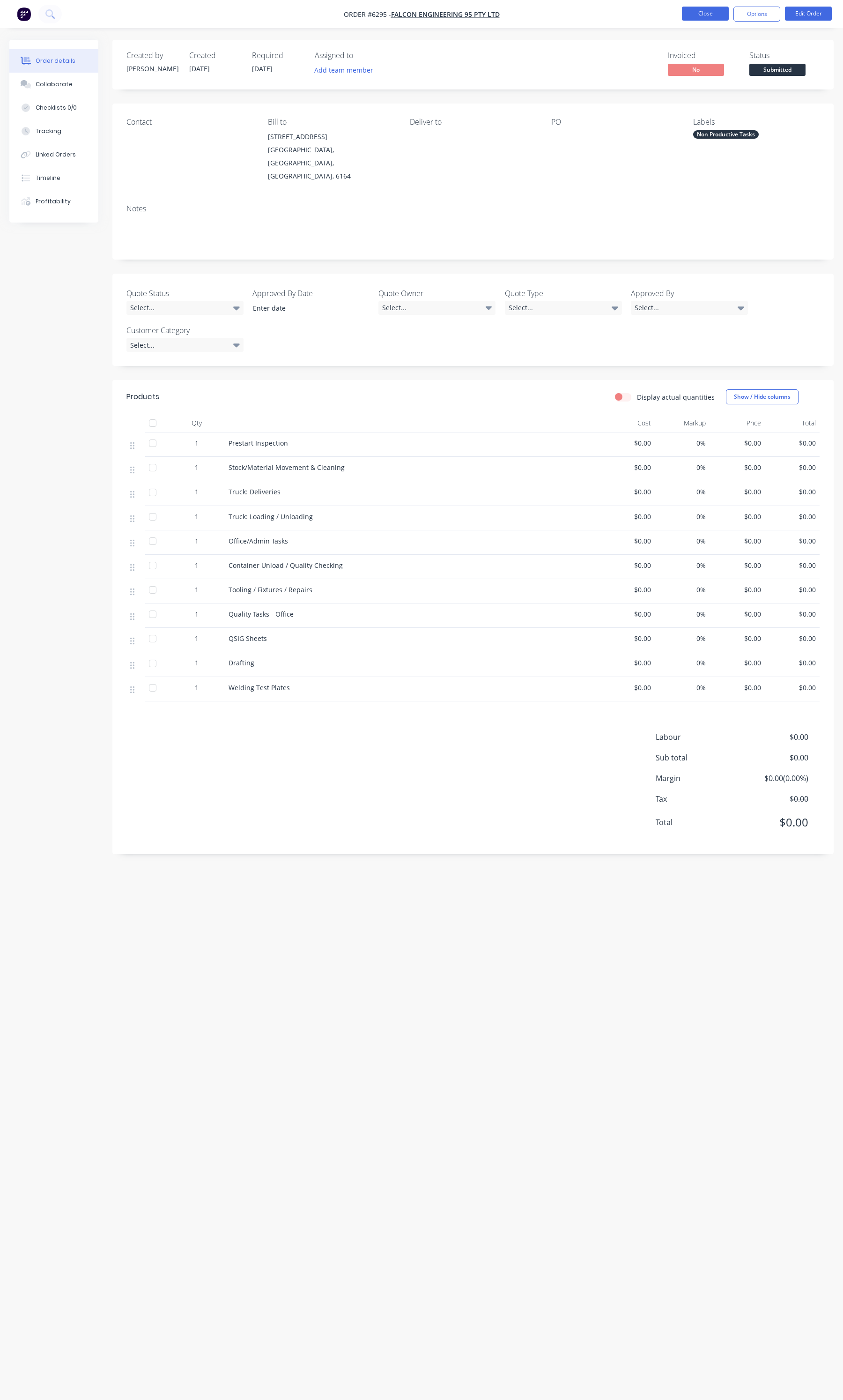
click at [696, 7] on button "Close" at bounding box center [705, 14] width 47 height 14
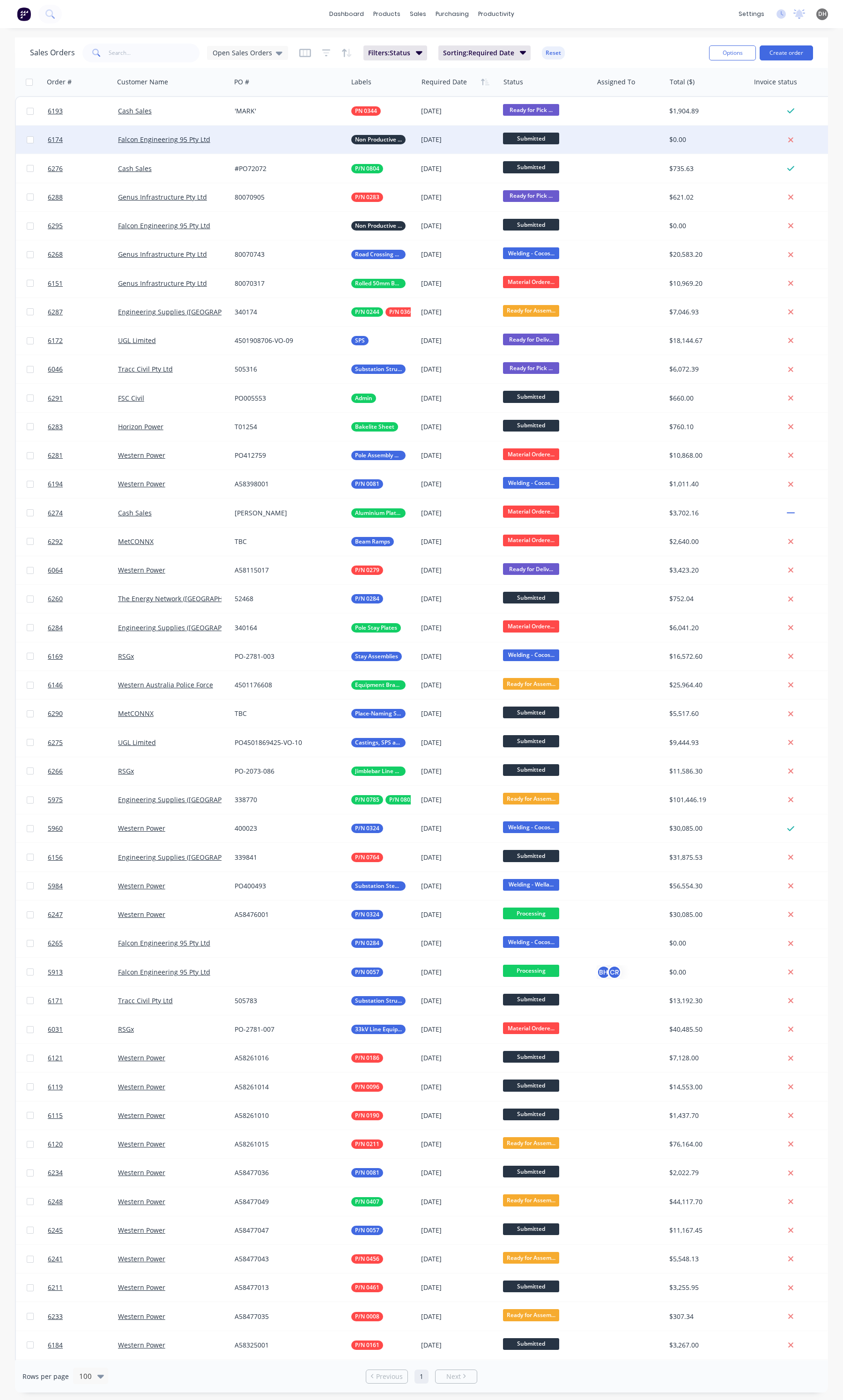
click at [513, 136] on span "Submitted" at bounding box center [531, 139] width 56 height 12
click at [527, 281] on span "Delivered" at bounding box center [522, 283] width 30 height 9
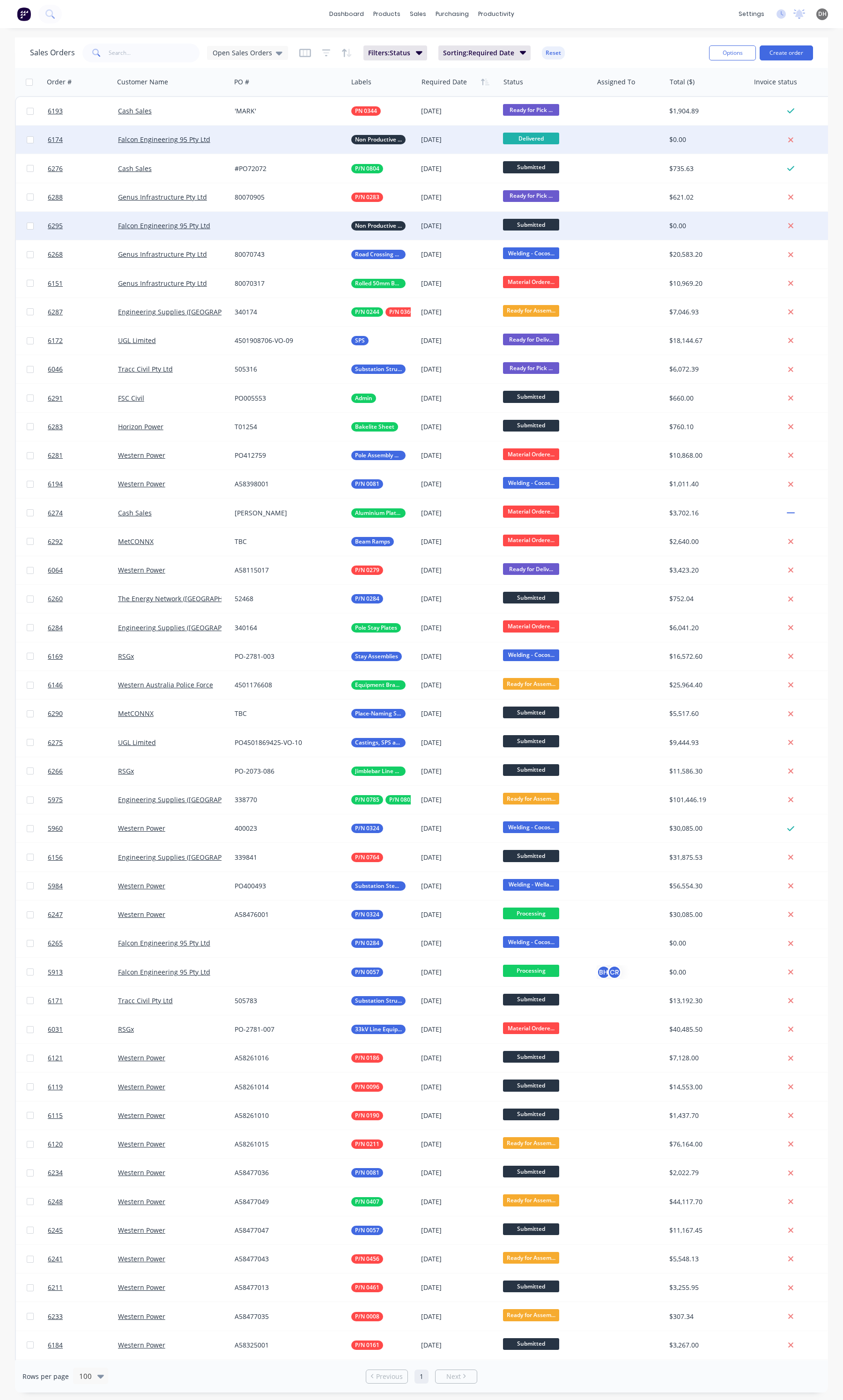
click at [331, 226] on div at bounding box center [289, 226] width 117 height 28
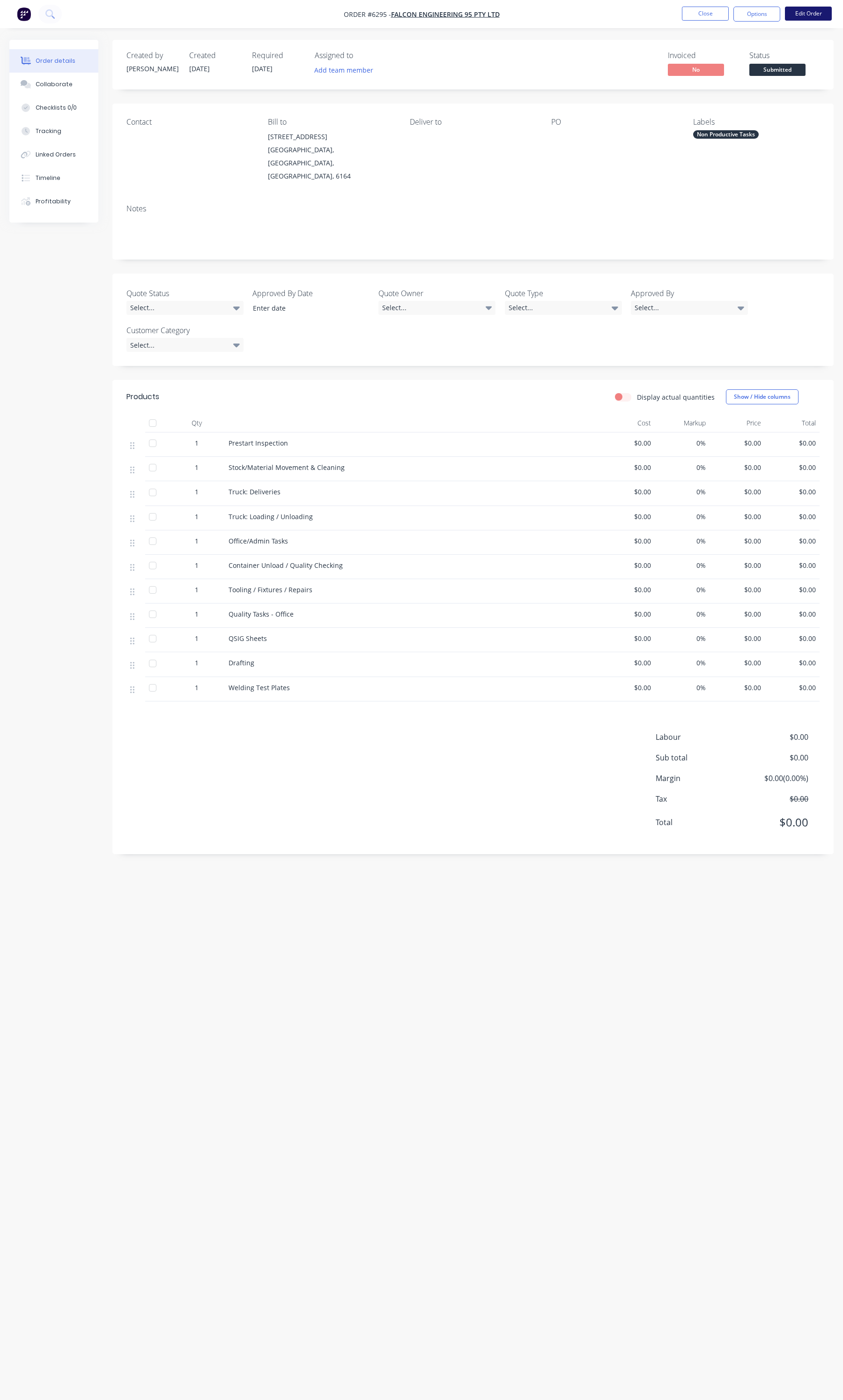
click at [791, 18] on button "Edit Order" at bounding box center [808, 14] width 47 height 14
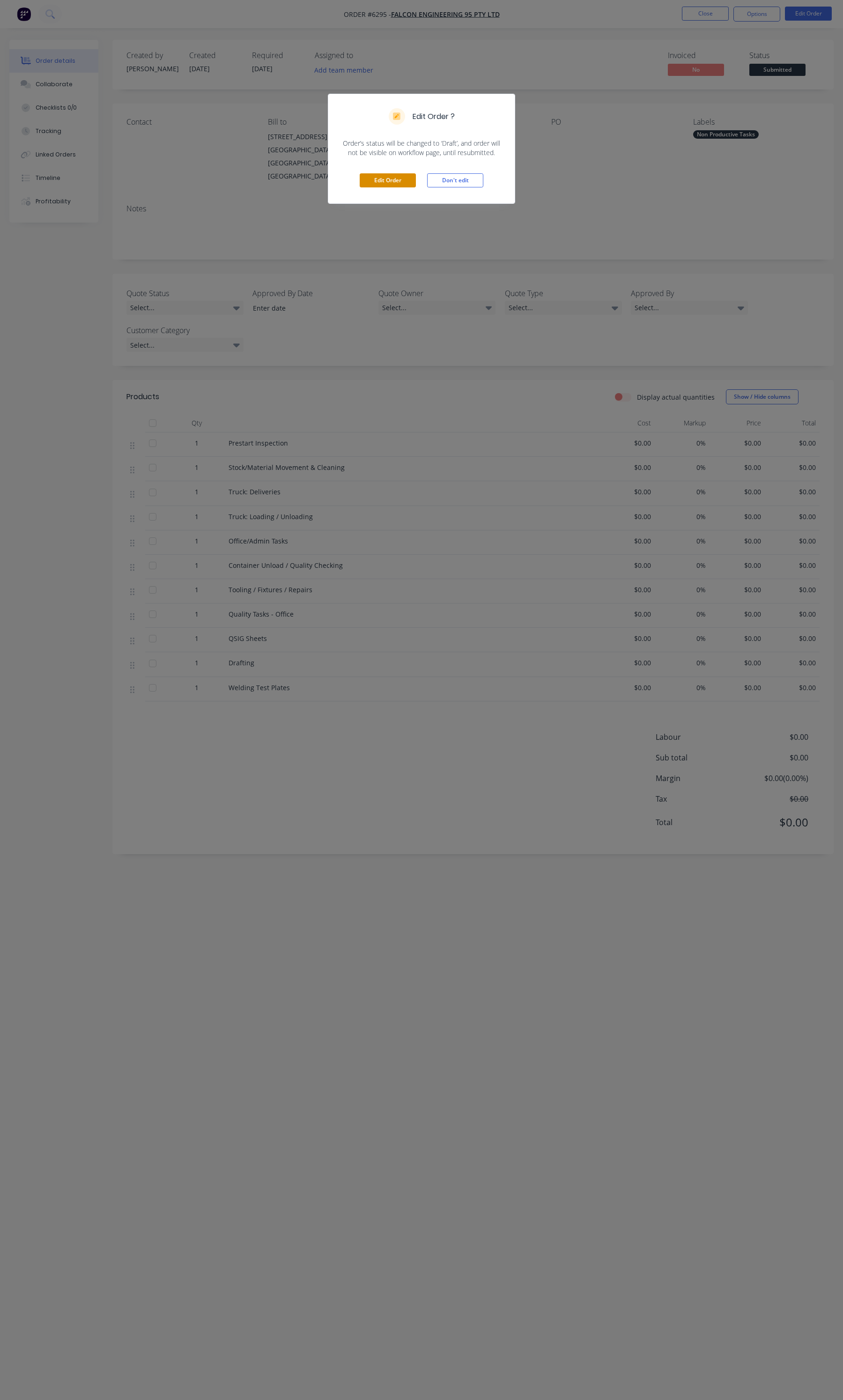
click at [372, 186] on button "Edit Order" at bounding box center [387, 180] width 56 height 14
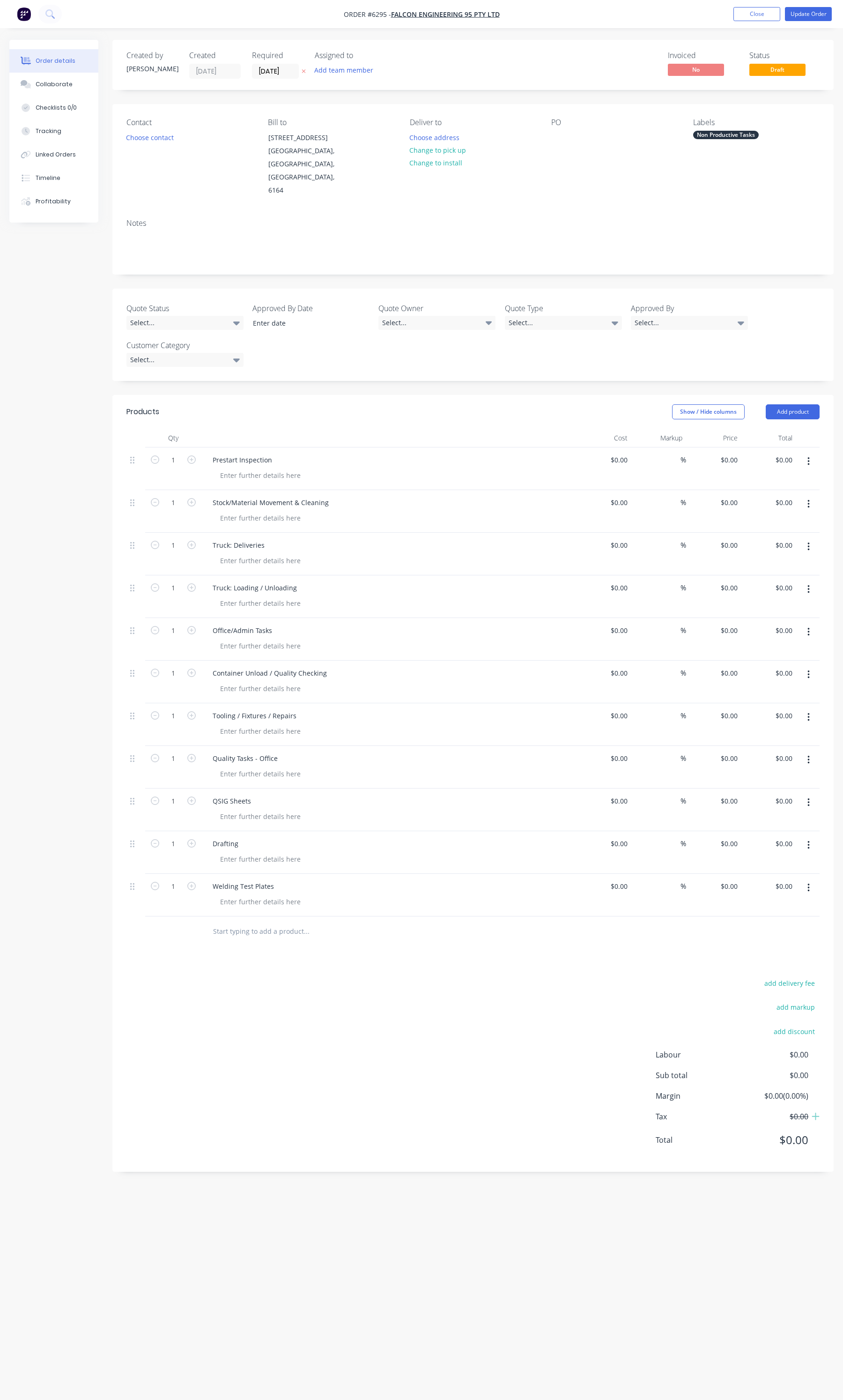
click at [263, 77] on label "[DATE]" at bounding box center [275, 71] width 47 height 15
click at [263, 77] on input "[DATE]" at bounding box center [275, 71] width 46 height 14
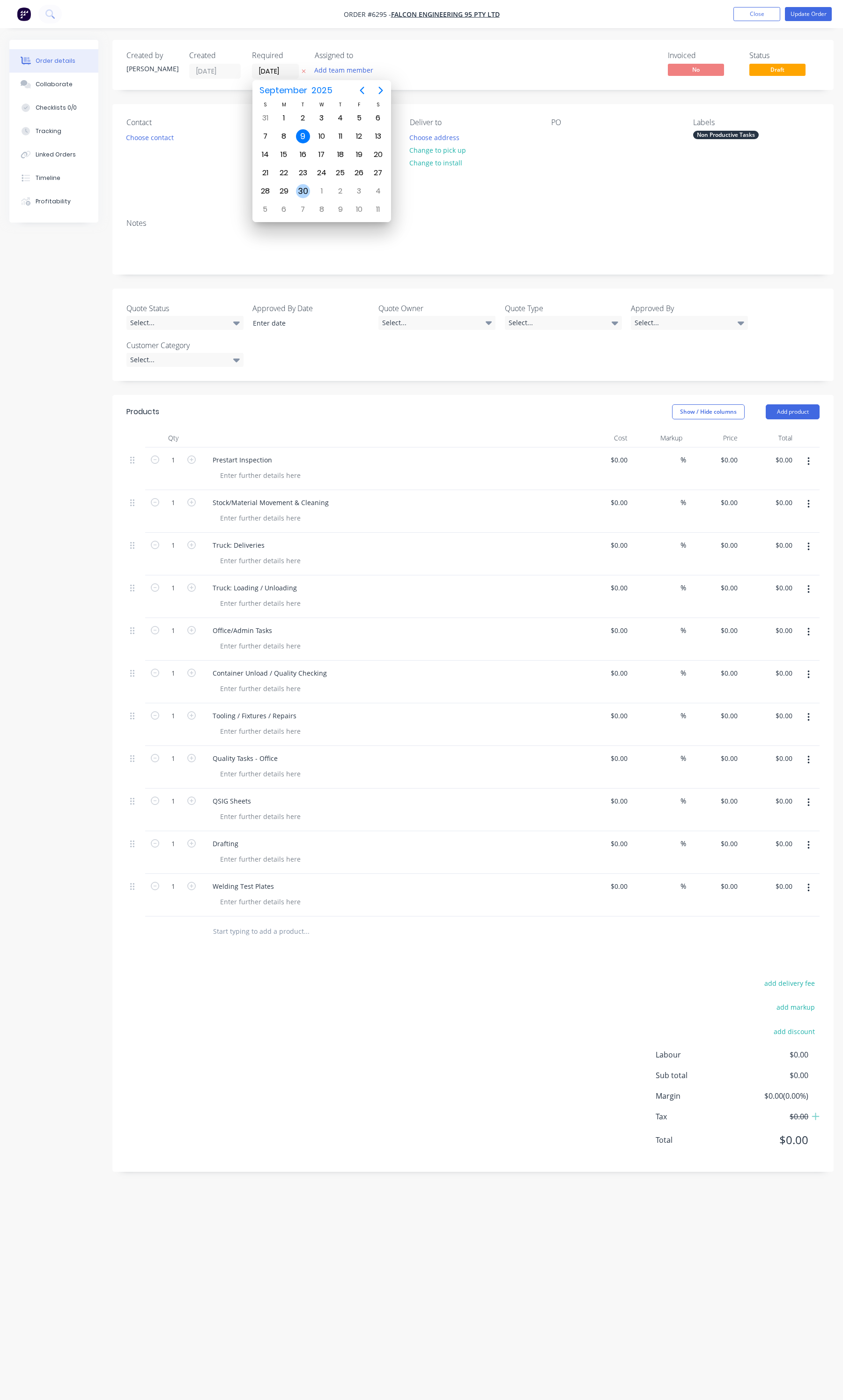
click at [304, 189] on div "30" at bounding box center [303, 191] width 14 height 14
type input "[DATE]"
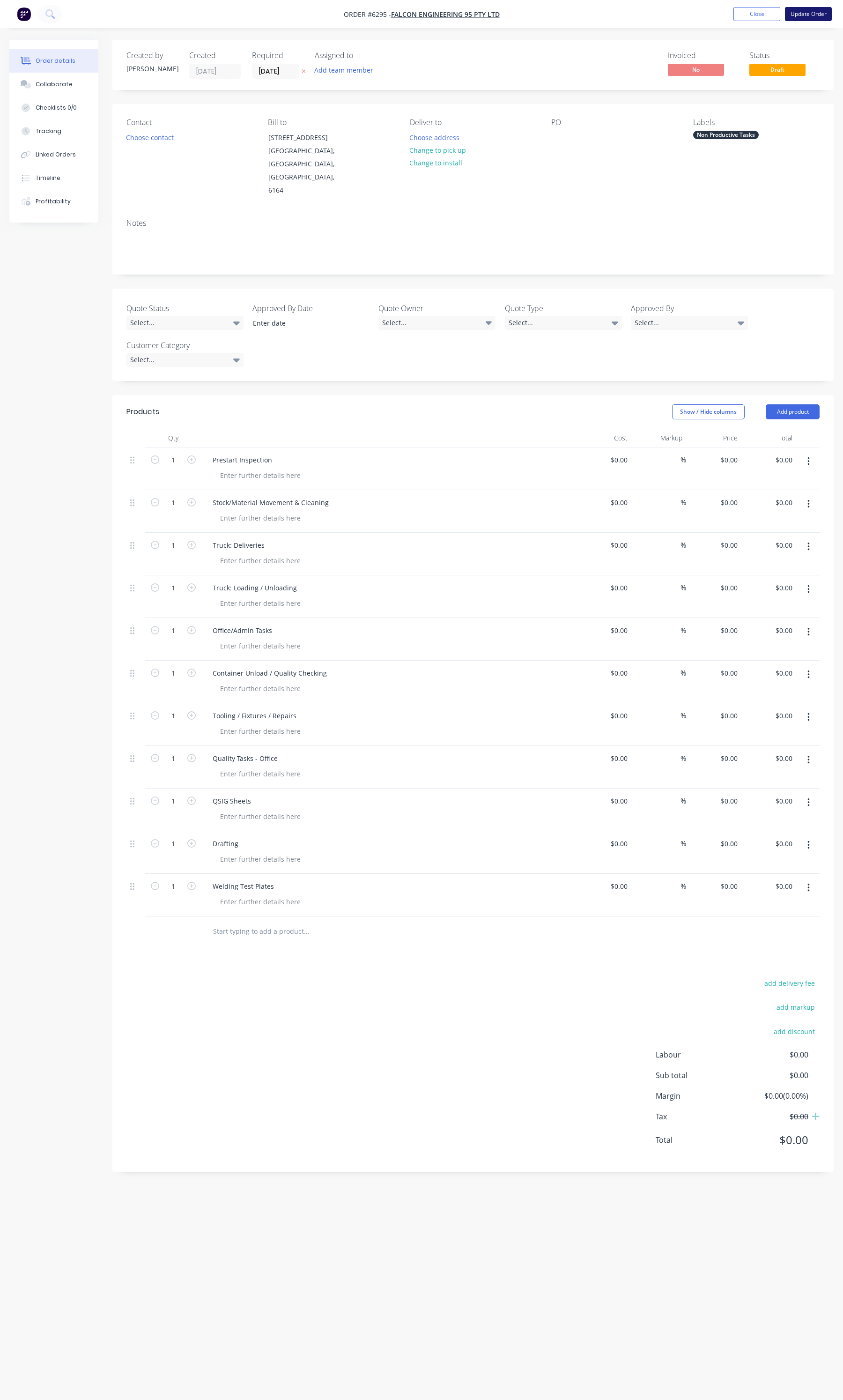
click at [804, 15] on button "Update Order" at bounding box center [808, 14] width 47 height 14
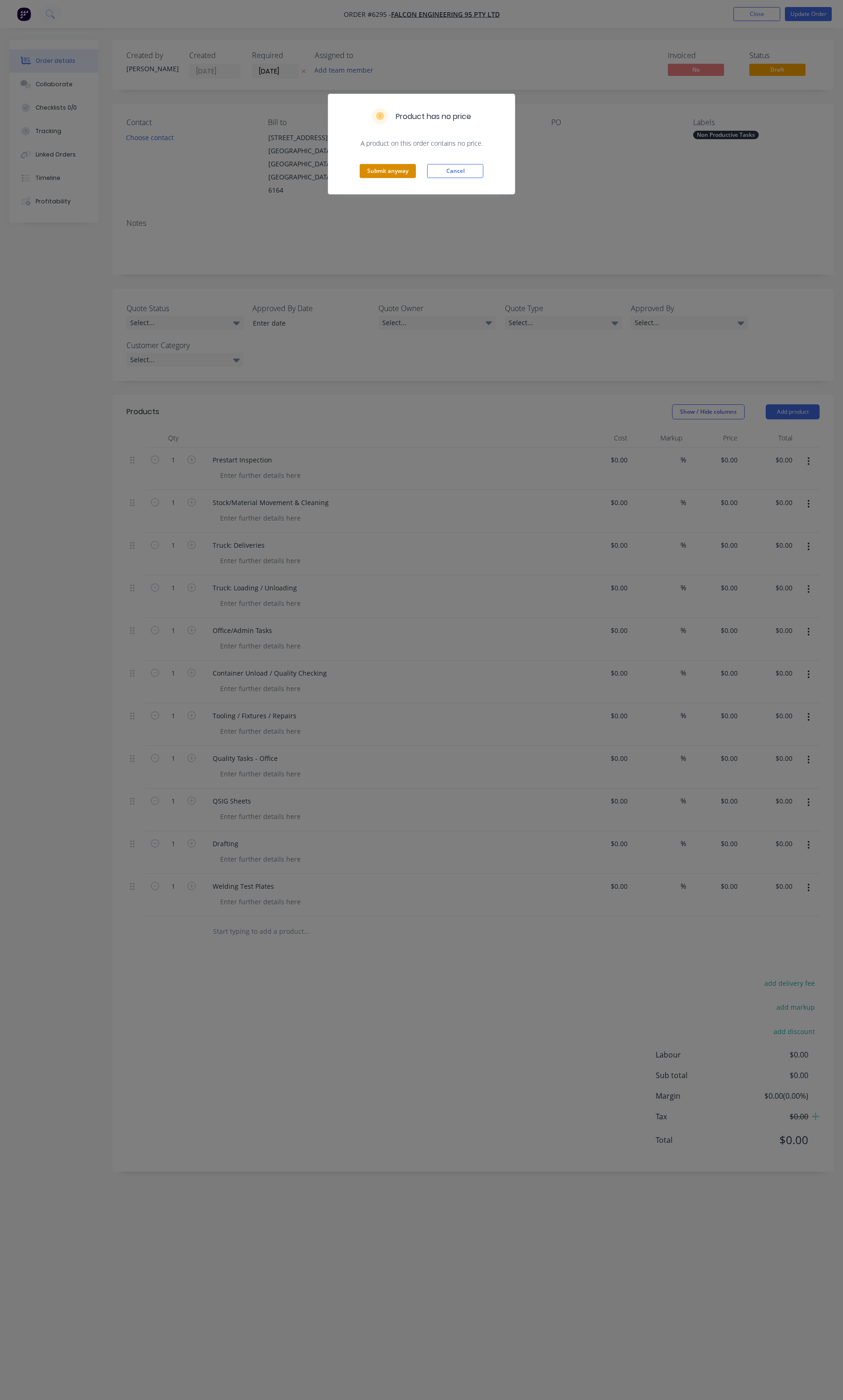
click at [392, 175] on button "Submit anyway" at bounding box center [387, 171] width 56 height 14
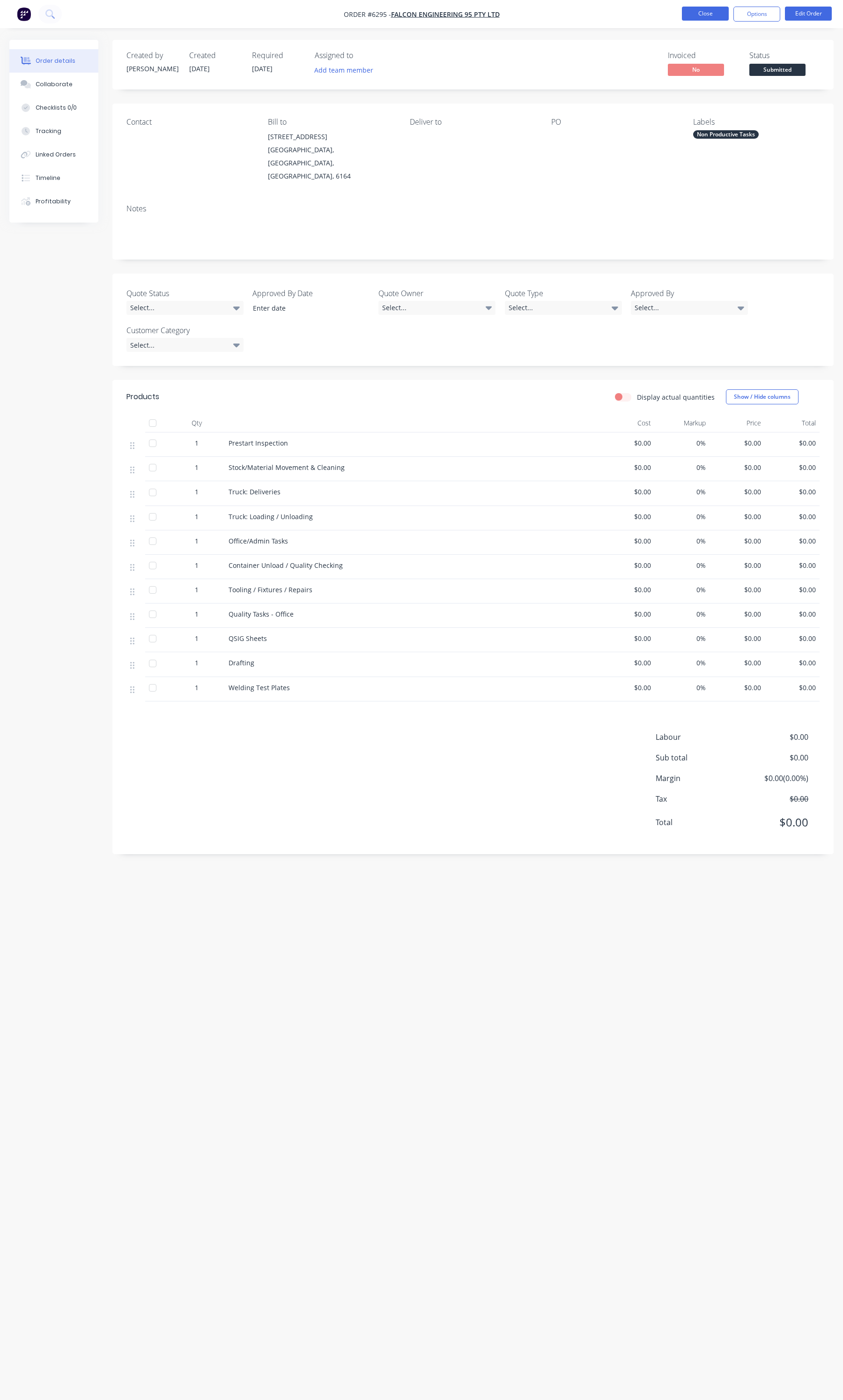
click at [704, 17] on button "Close" at bounding box center [705, 14] width 47 height 14
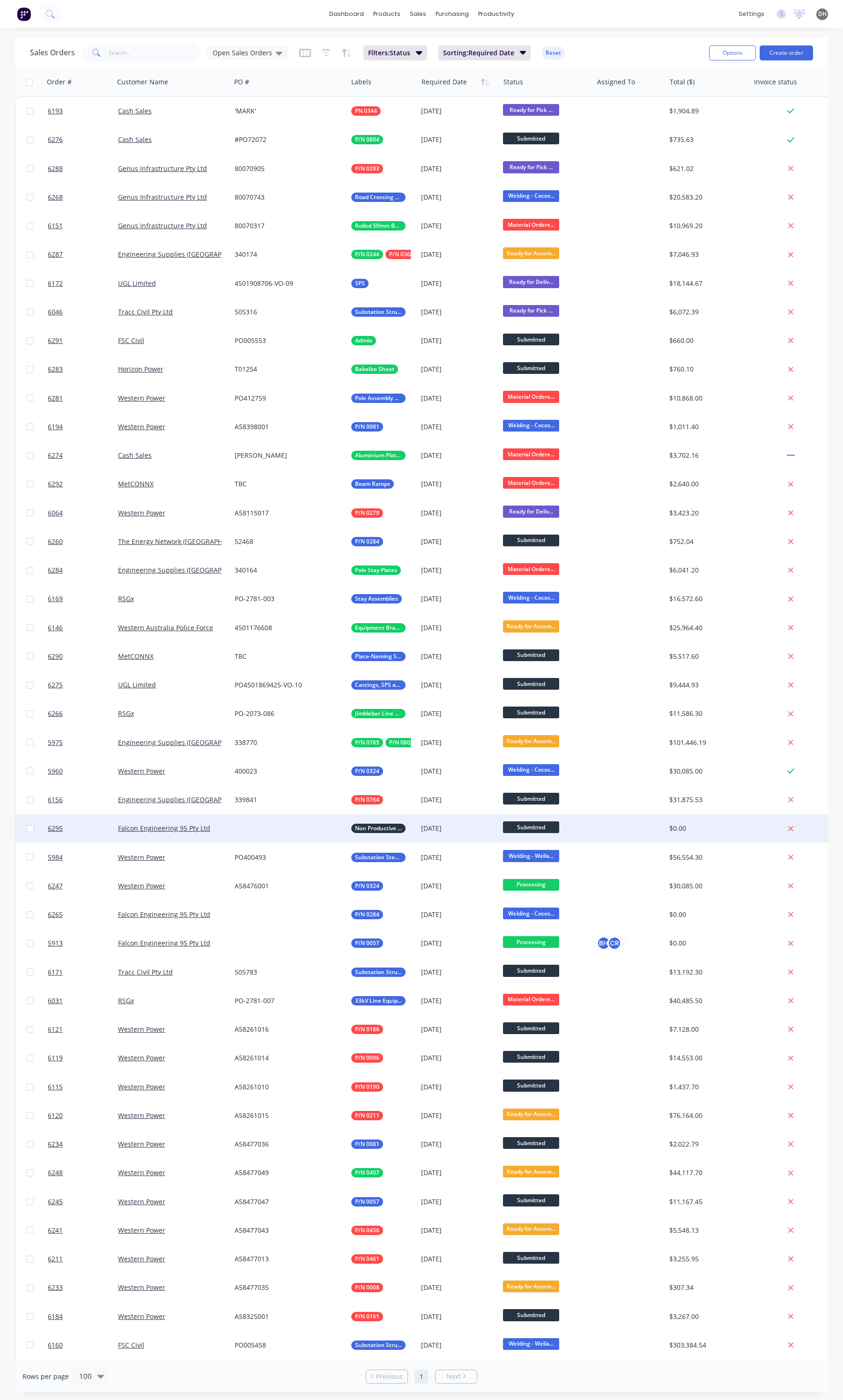
click at [314, 824] on div at bounding box center [289, 828] width 117 height 28
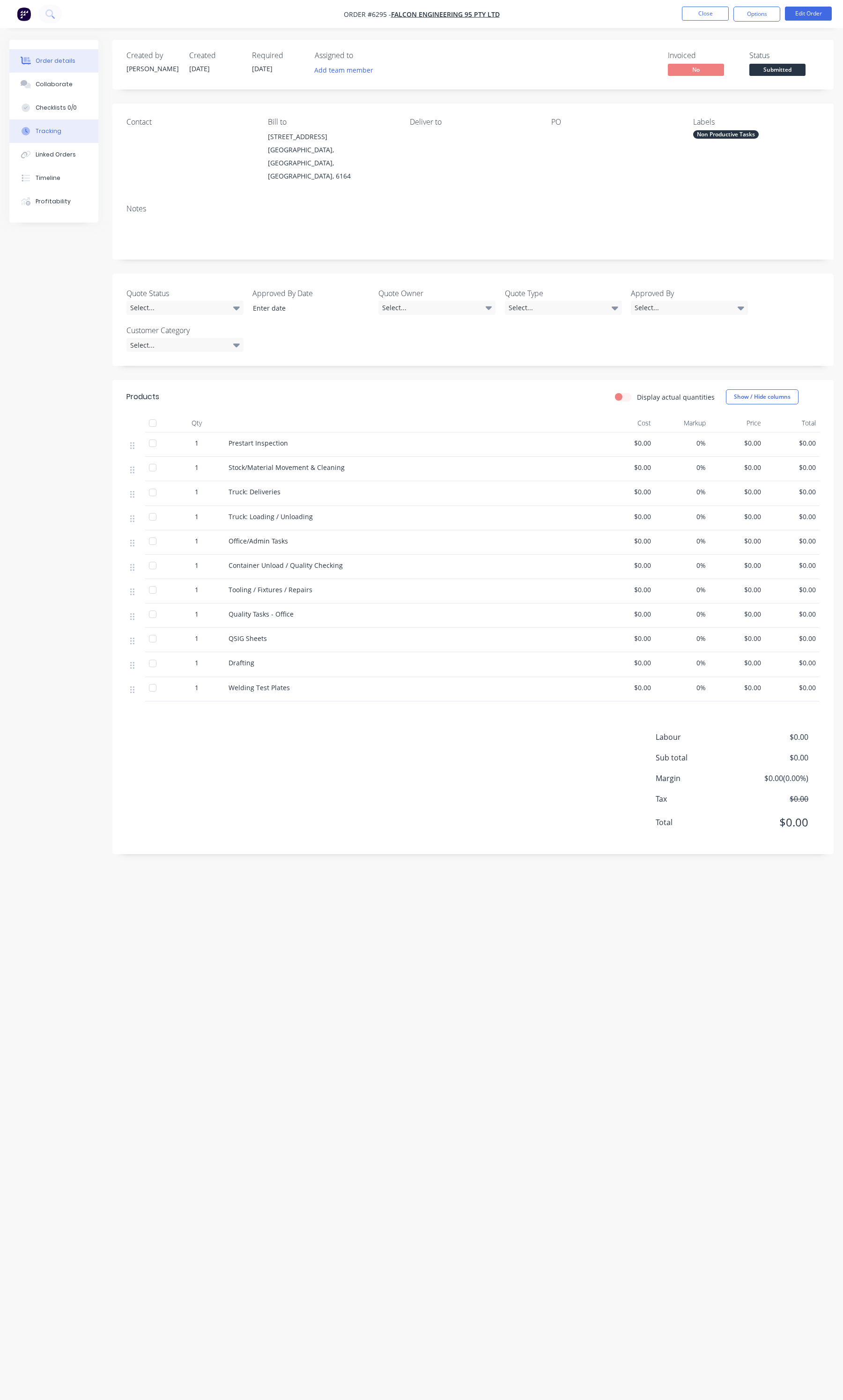
click at [59, 137] on button "Tracking" at bounding box center [54, 131] width 89 height 23
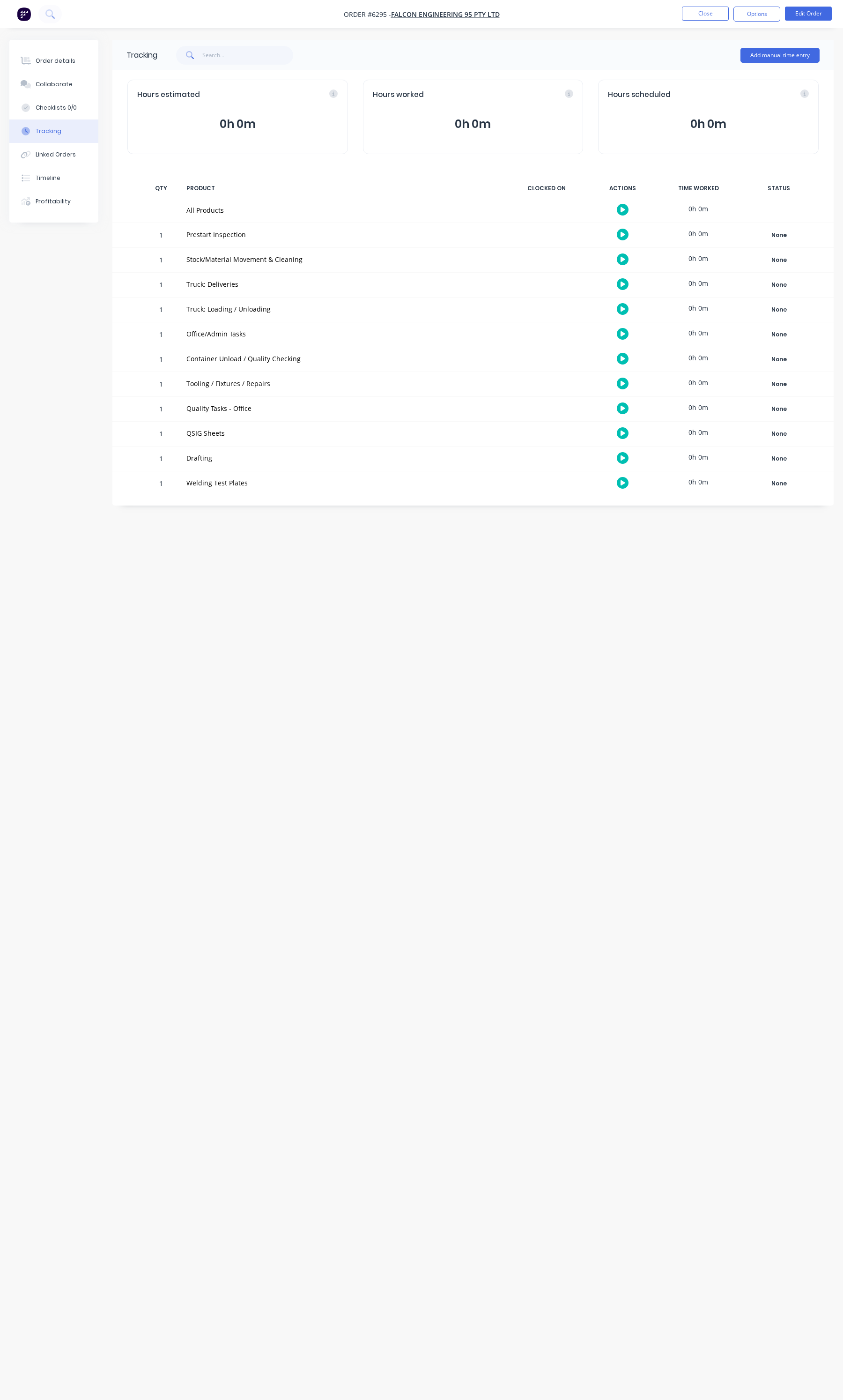
click at [627, 283] on button "button" at bounding box center [622, 284] width 12 height 12
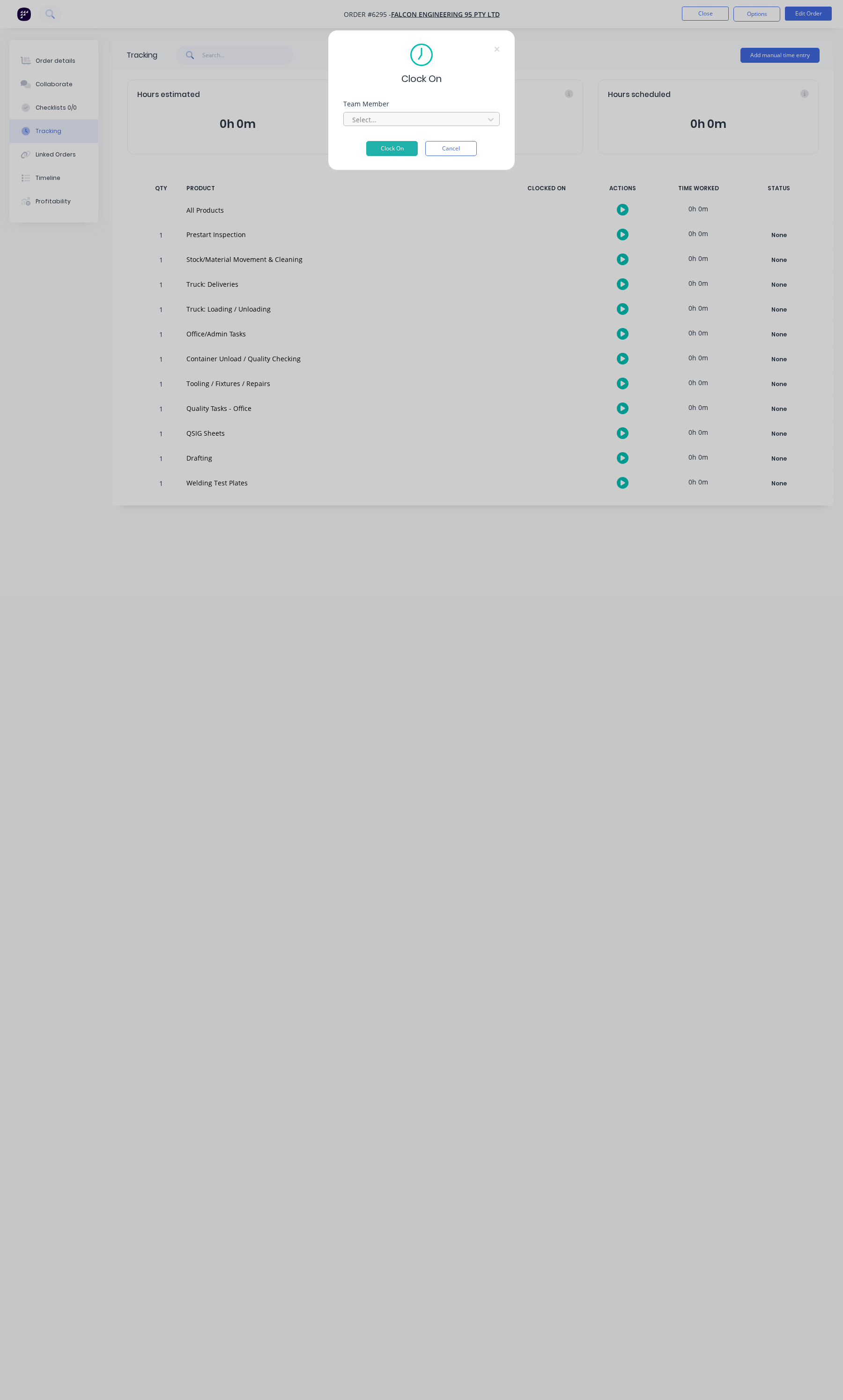
click at [392, 117] on div at bounding box center [416, 120] width 128 height 12
click at [396, 155] on button "Clock On" at bounding box center [392, 162] width 52 height 15
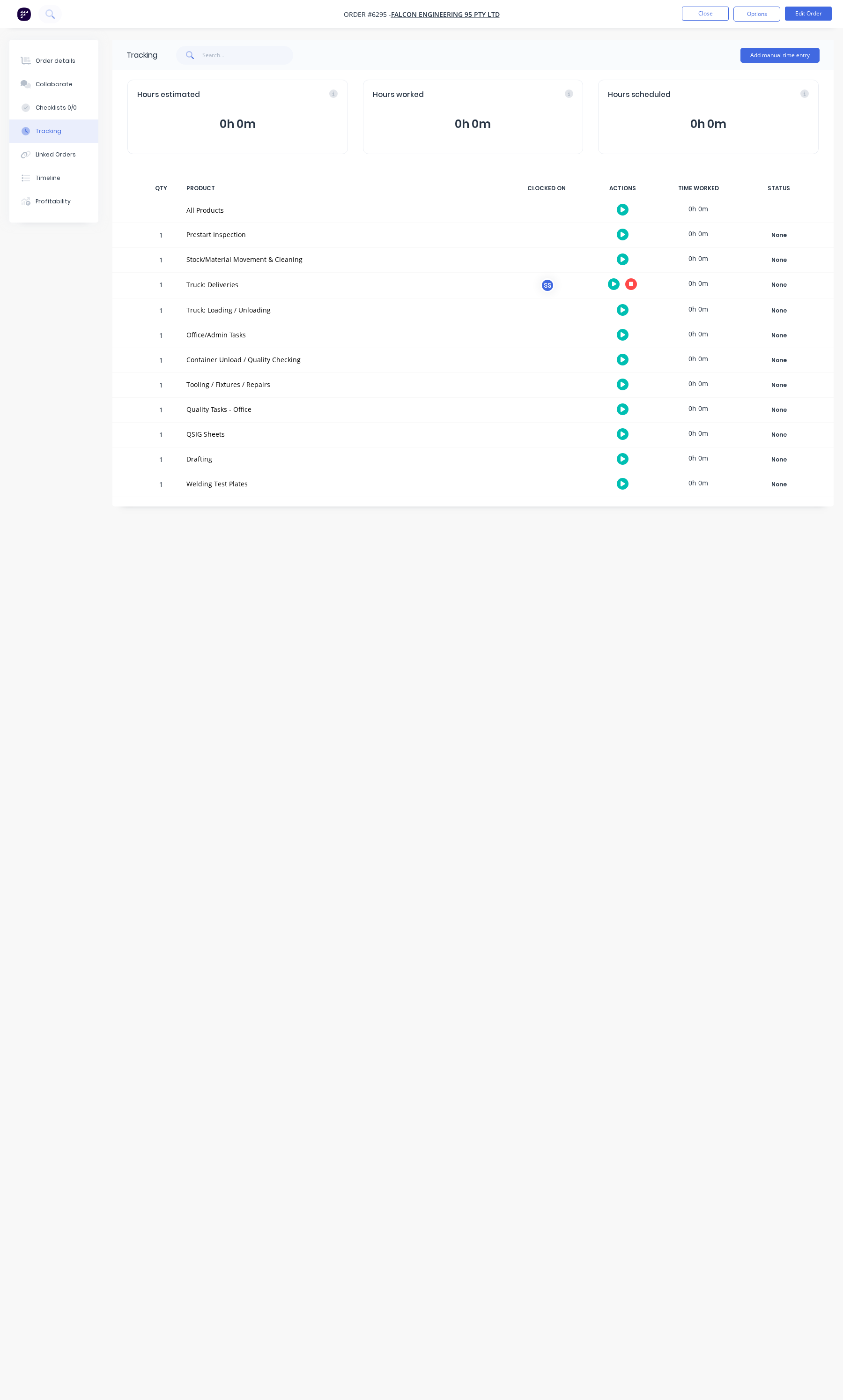
click at [626, 260] on button "button" at bounding box center [622, 259] width 12 height 12
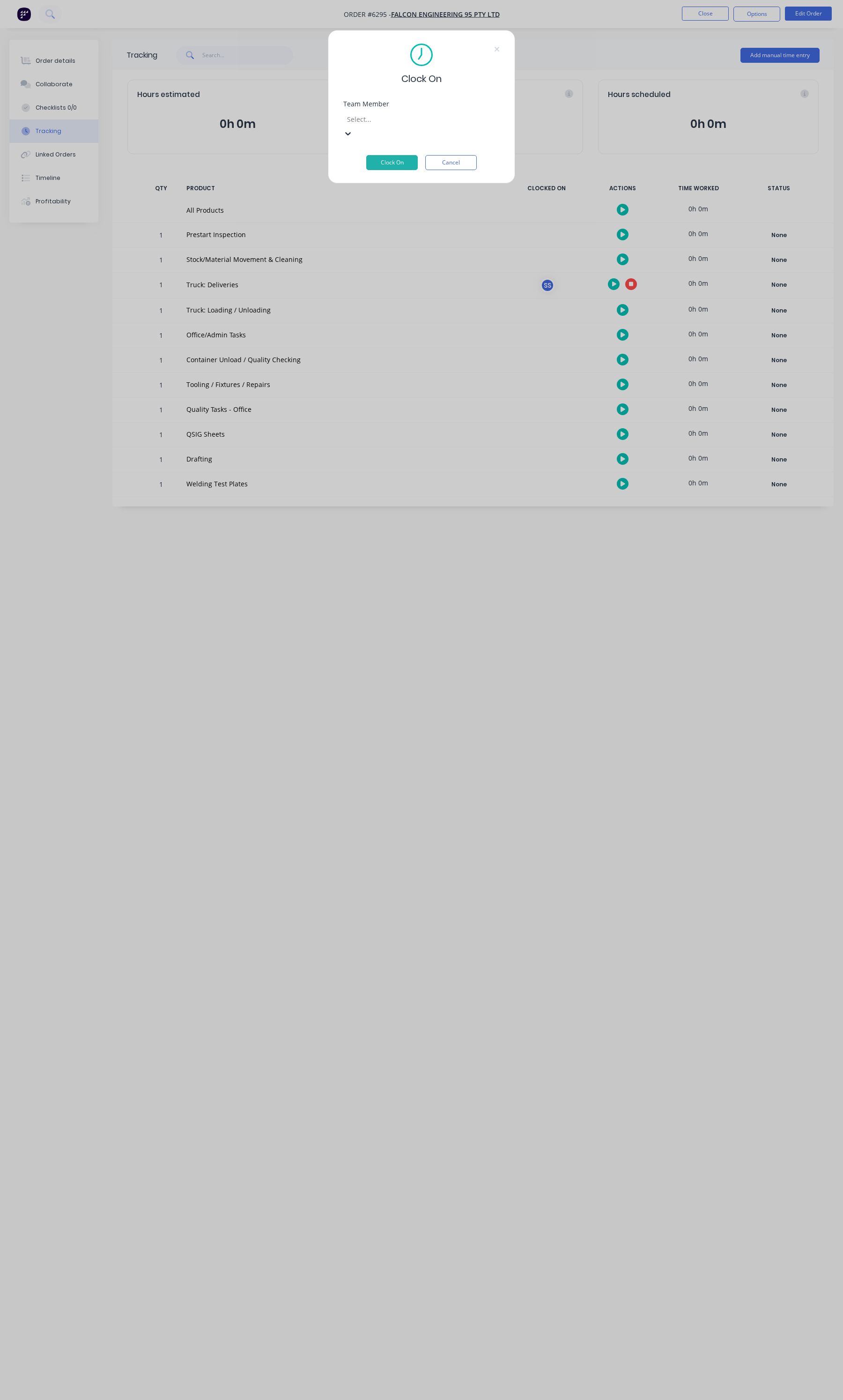
click at [425, 116] on div at bounding box center [413, 120] width 135 height 12
click at [389, 1399] on div "[PERSON_NAME]" at bounding box center [421, 1405] width 843 height 10
click at [389, 155] on button "Clock On" at bounding box center [392, 162] width 52 height 15
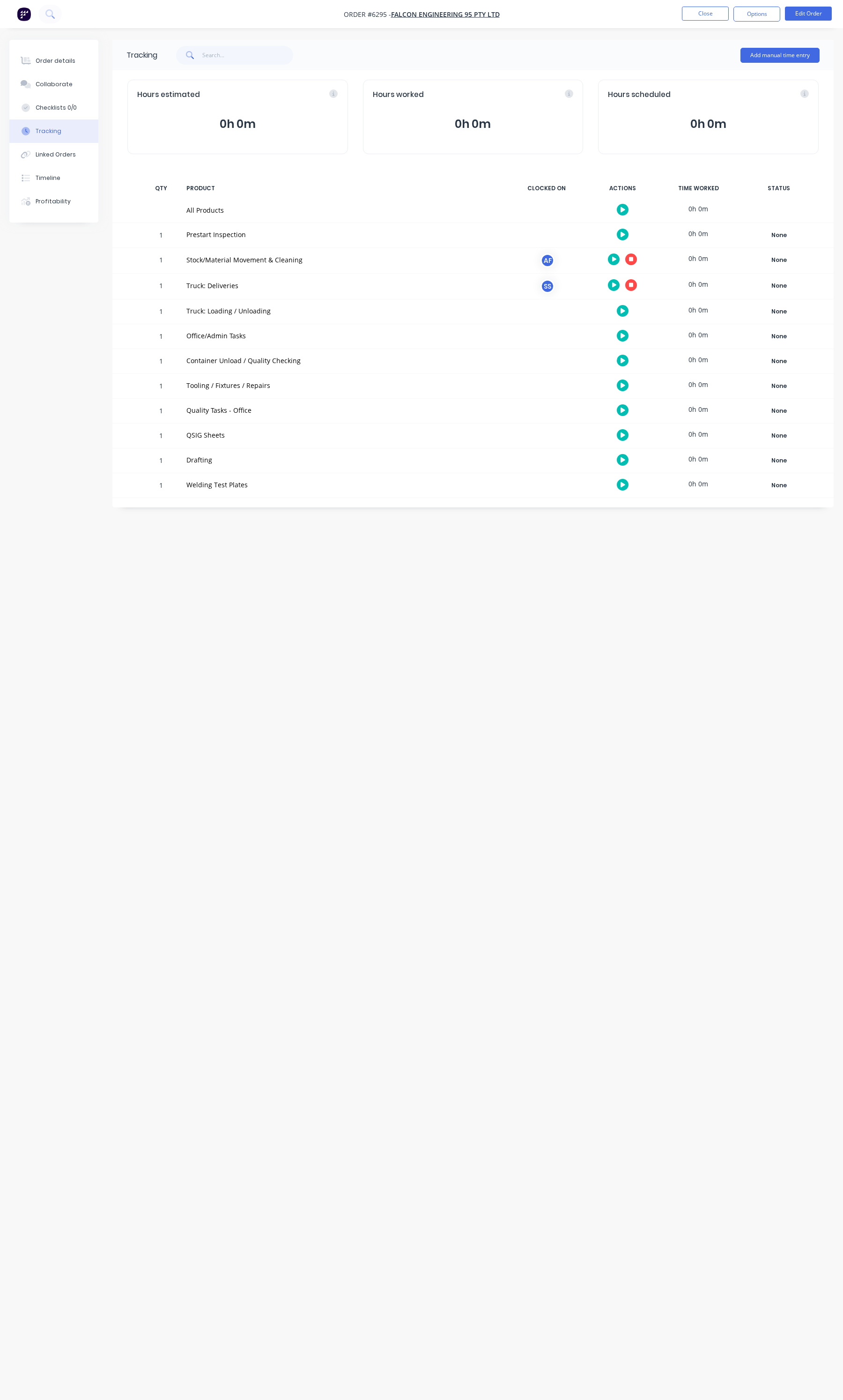
click at [624, 334] on icon "button" at bounding box center [622, 335] width 5 height 6
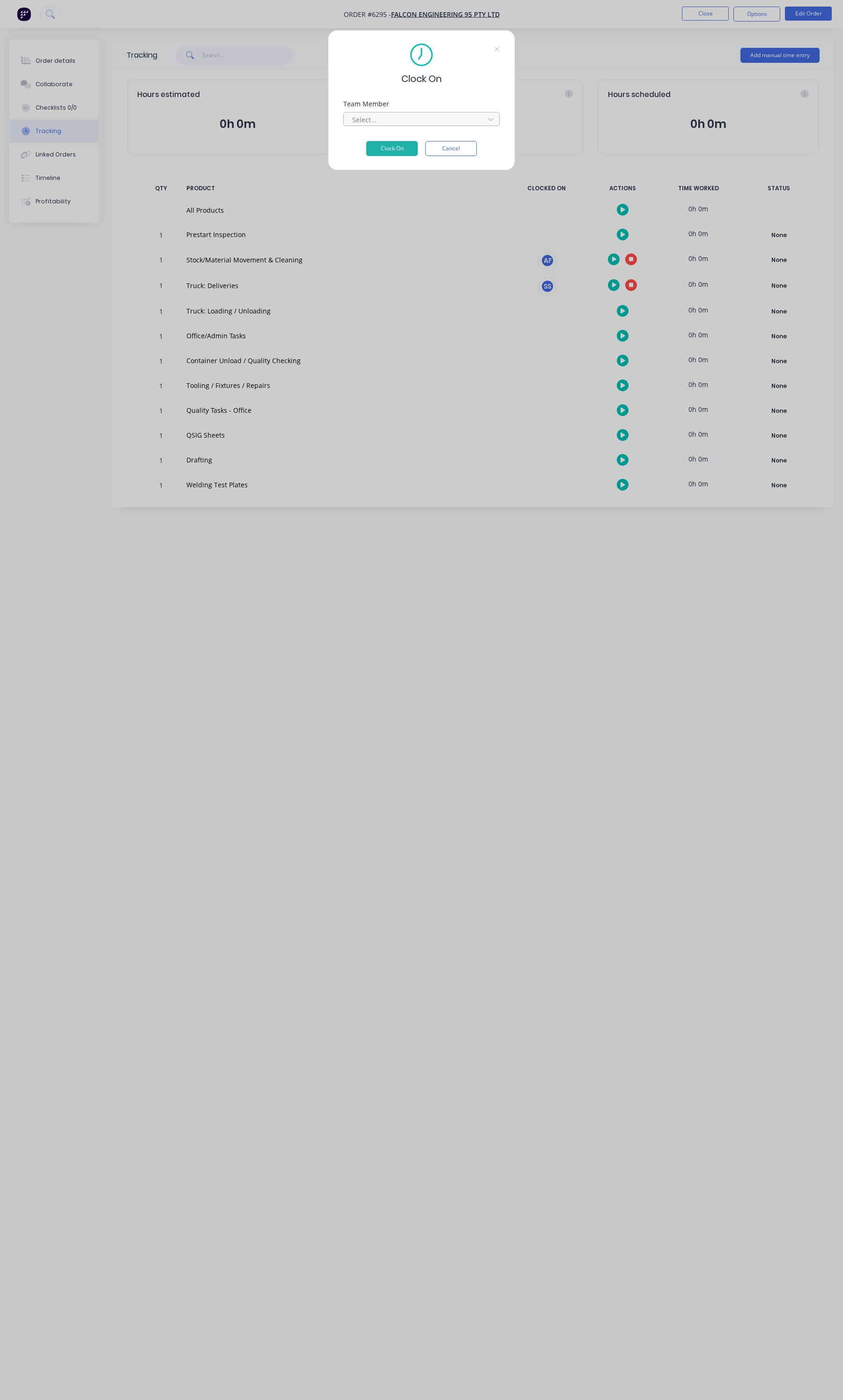
click at [432, 117] on div at bounding box center [416, 120] width 128 height 12
click at [399, 155] on button "Clock On" at bounding box center [392, 162] width 52 height 15
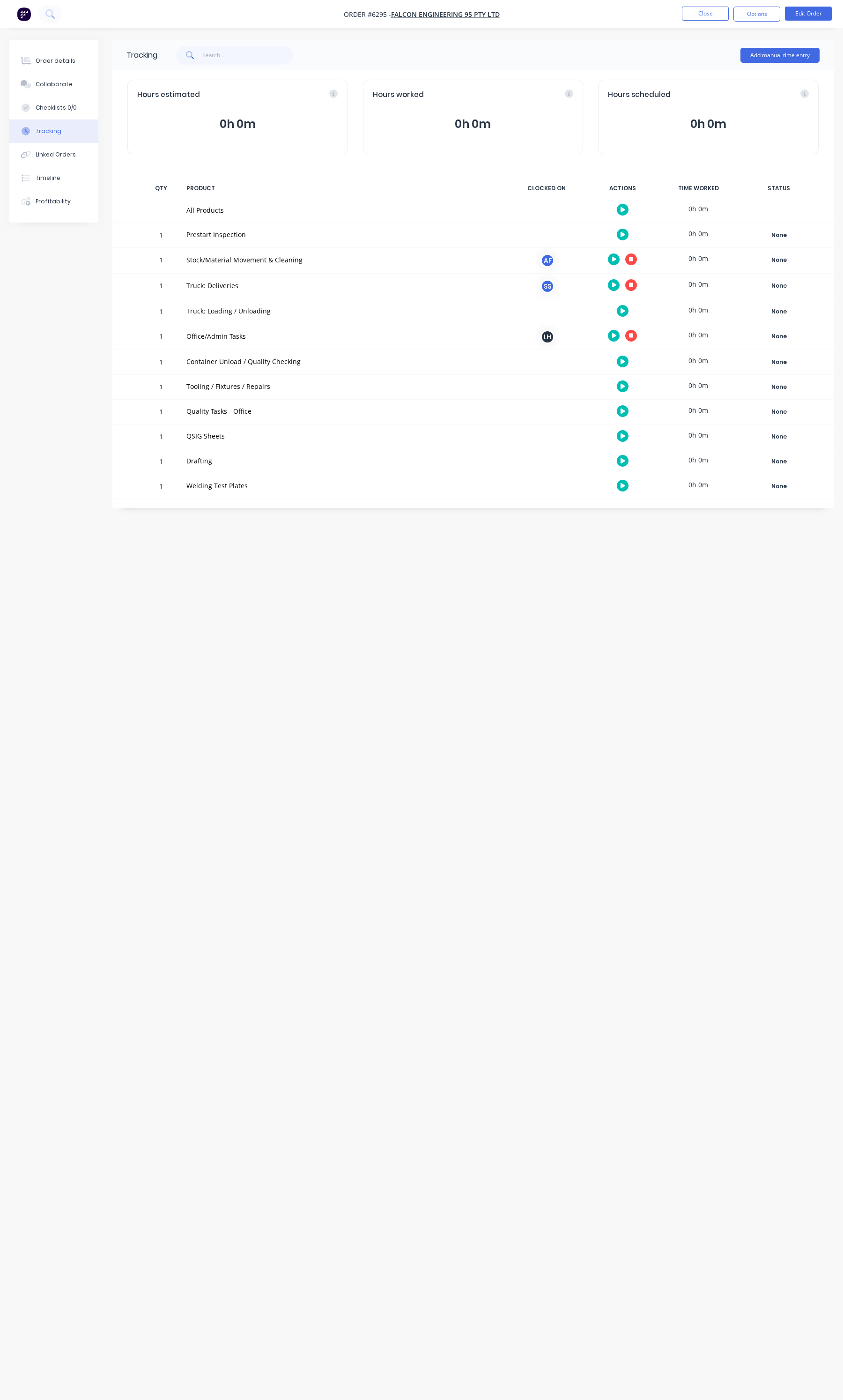
click at [498, 661] on div "Tracking Add manual time entry Hours estimated 0h 0m Hours worked 0h 0m Hours s…" at bounding box center [421, 682] width 824 height 1285
click at [708, 16] on button "Close" at bounding box center [705, 14] width 47 height 14
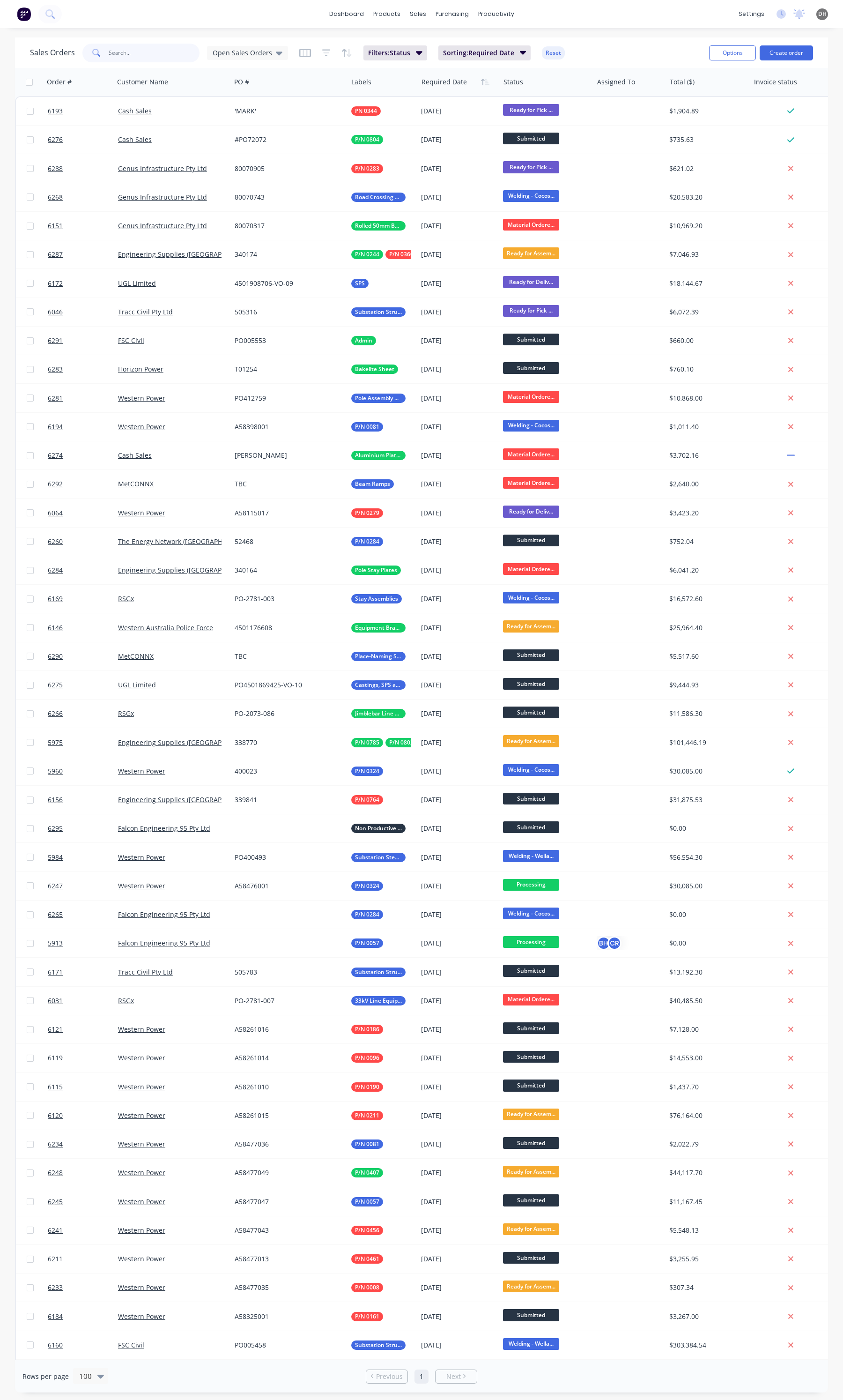
click at [149, 49] on input "text" at bounding box center [154, 53] width 91 height 18
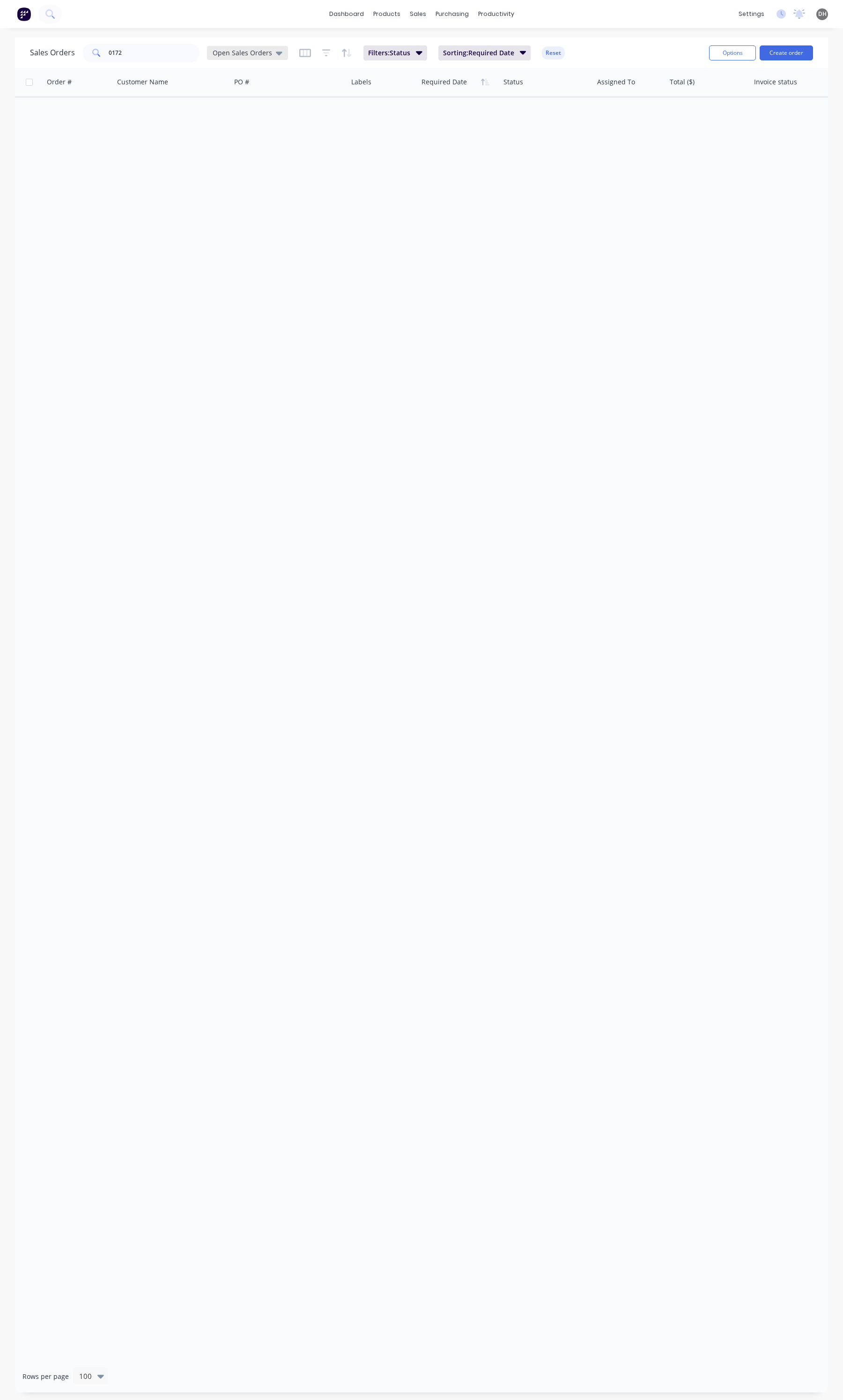
click at [230, 51] on span "Open Sales Orders" at bounding box center [242, 53] width 59 height 10
click at [223, 132] on button "None" at bounding box center [263, 133] width 107 height 11
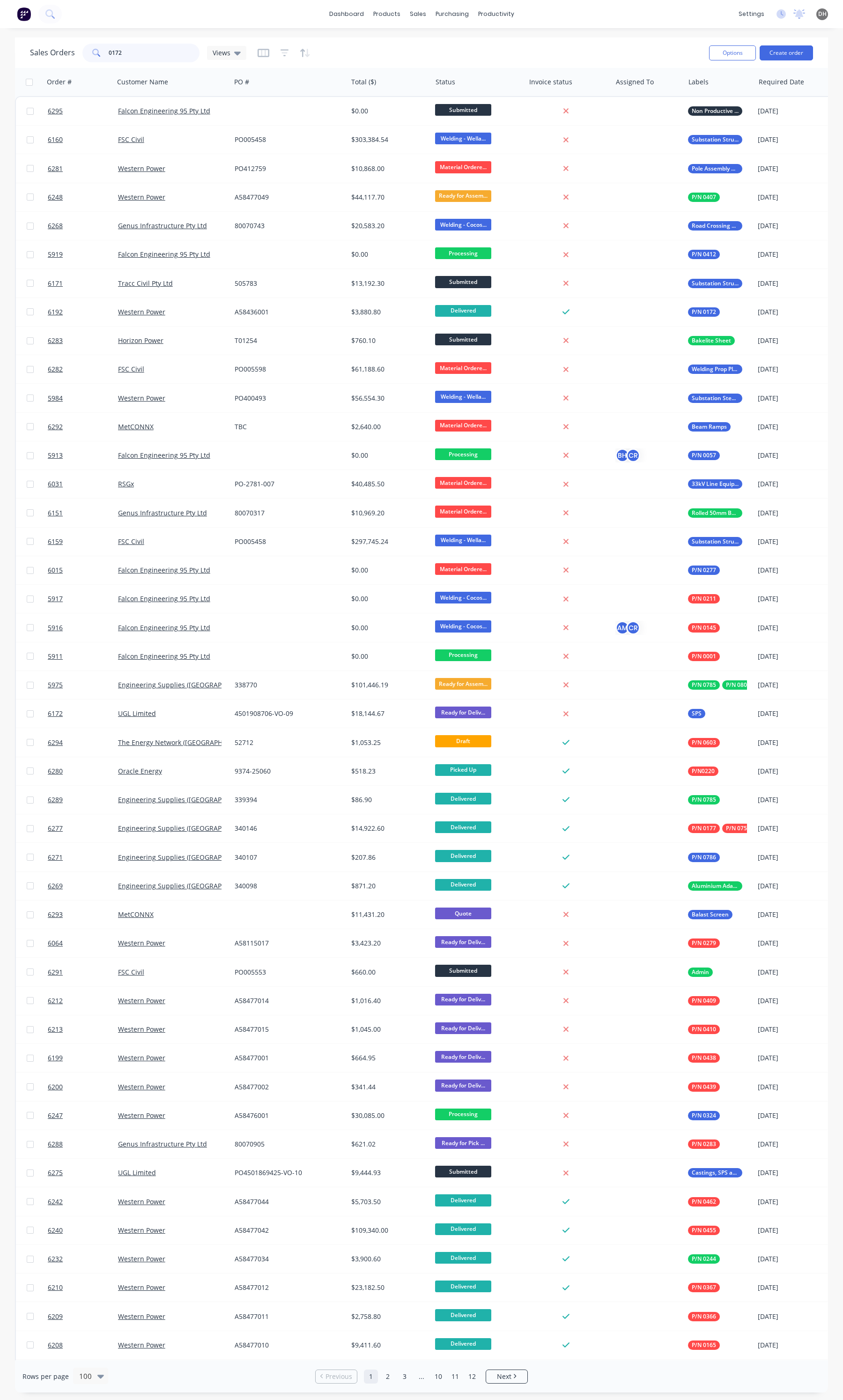
click at [141, 49] on input "0172" at bounding box center [154, 53] width 91 height 18
type input "0172"
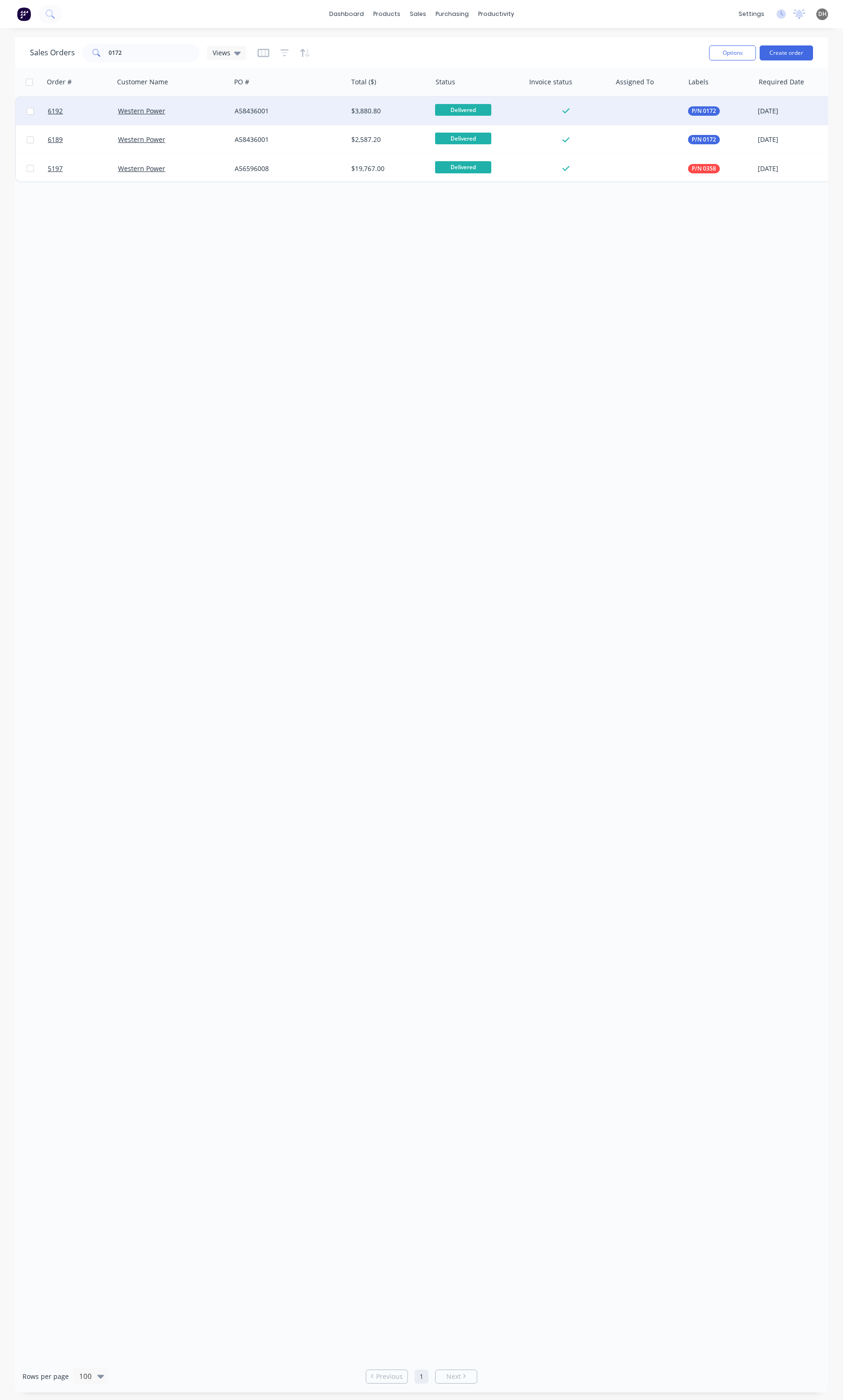
click at [522, 114] on div "Delivered" at bounding box center [478, 111] width 93 height 28
click at [304, 114] on div "A58436001" at bounding box center [286, 111] width 104 height 9
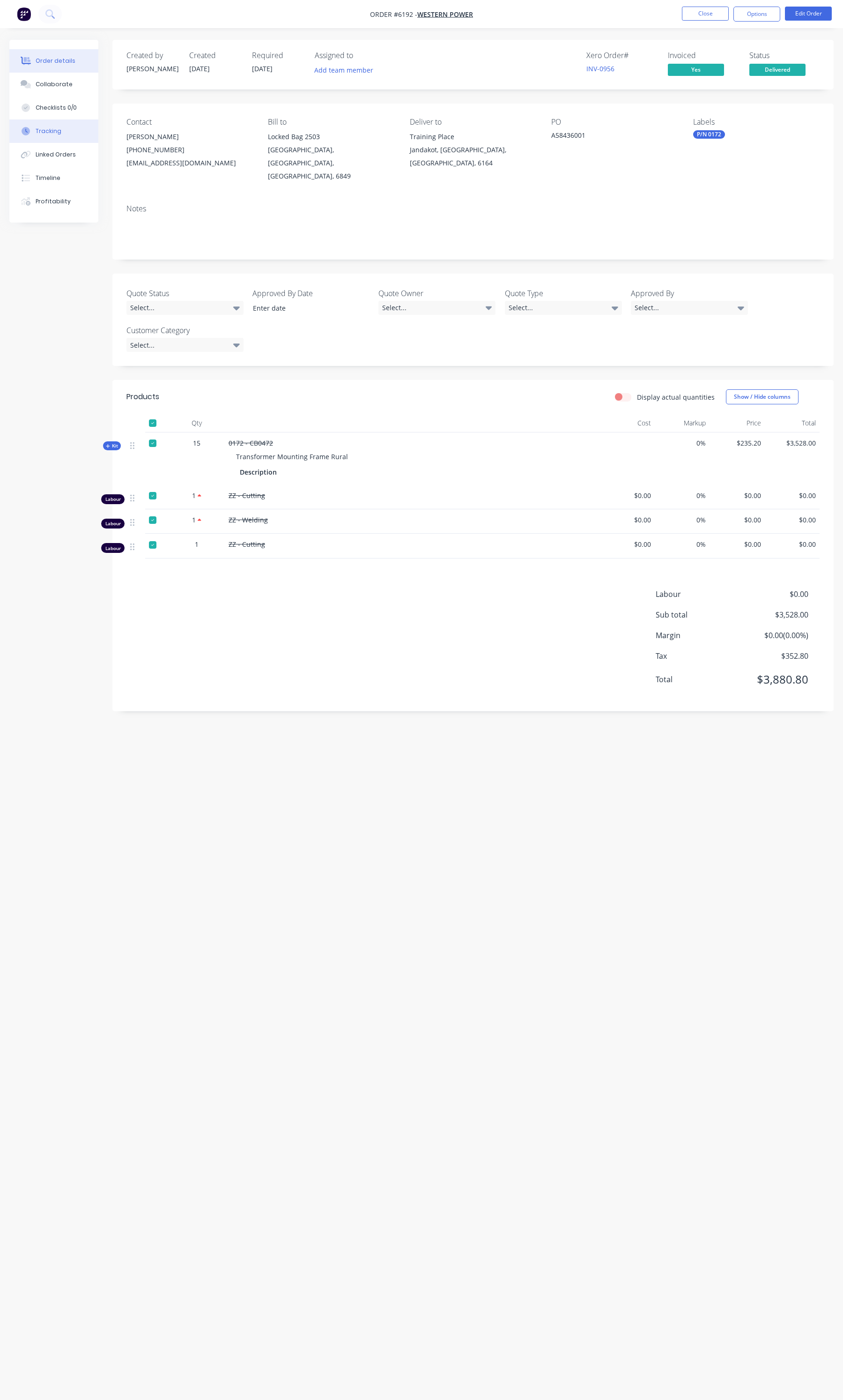
click at [45, 138] on button "Tracking" at bounding box center [54, 131] width 89 height 23
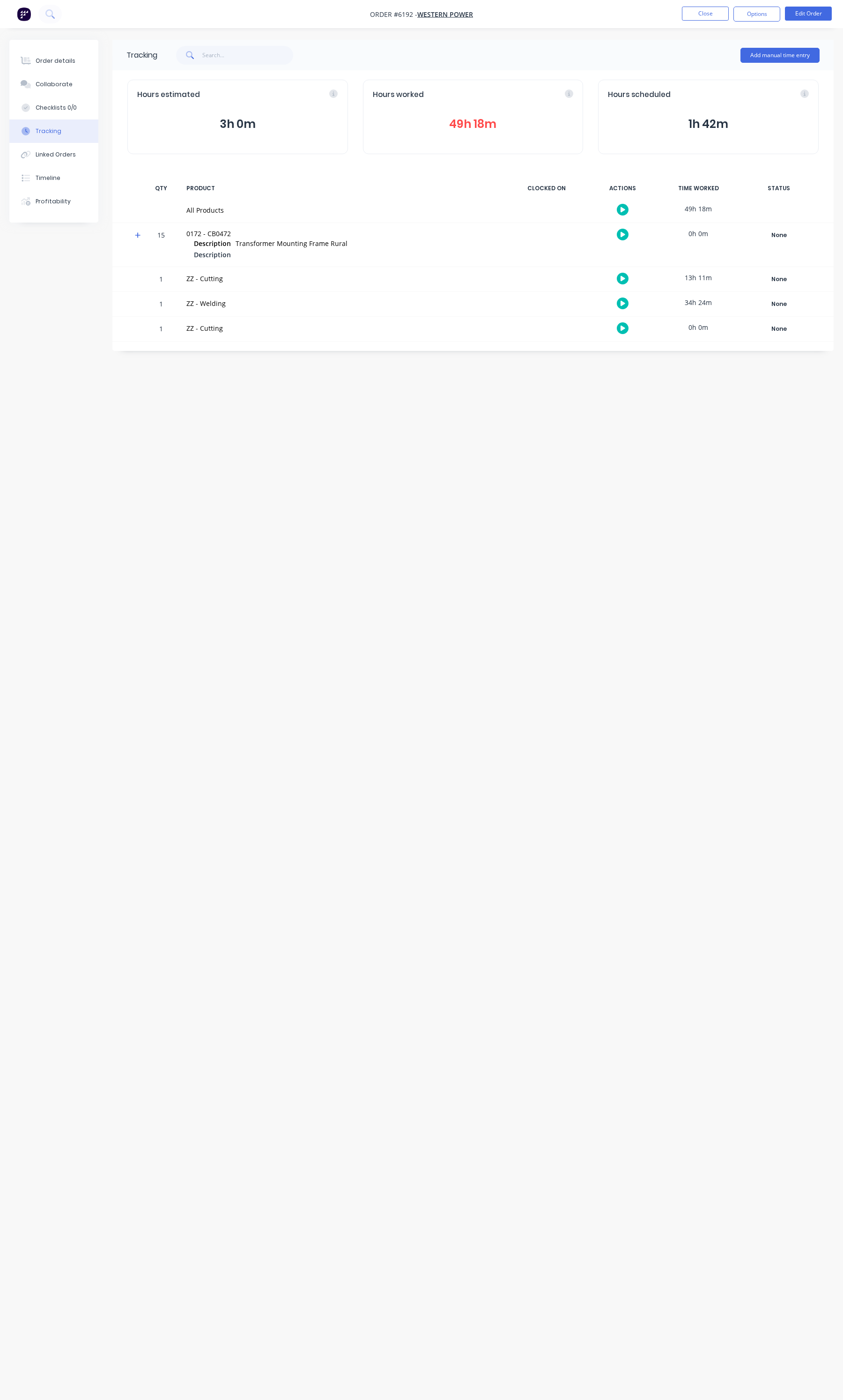
click at [623, 304] on icon "button" at bounding box center [622, 303] width 5 height 5
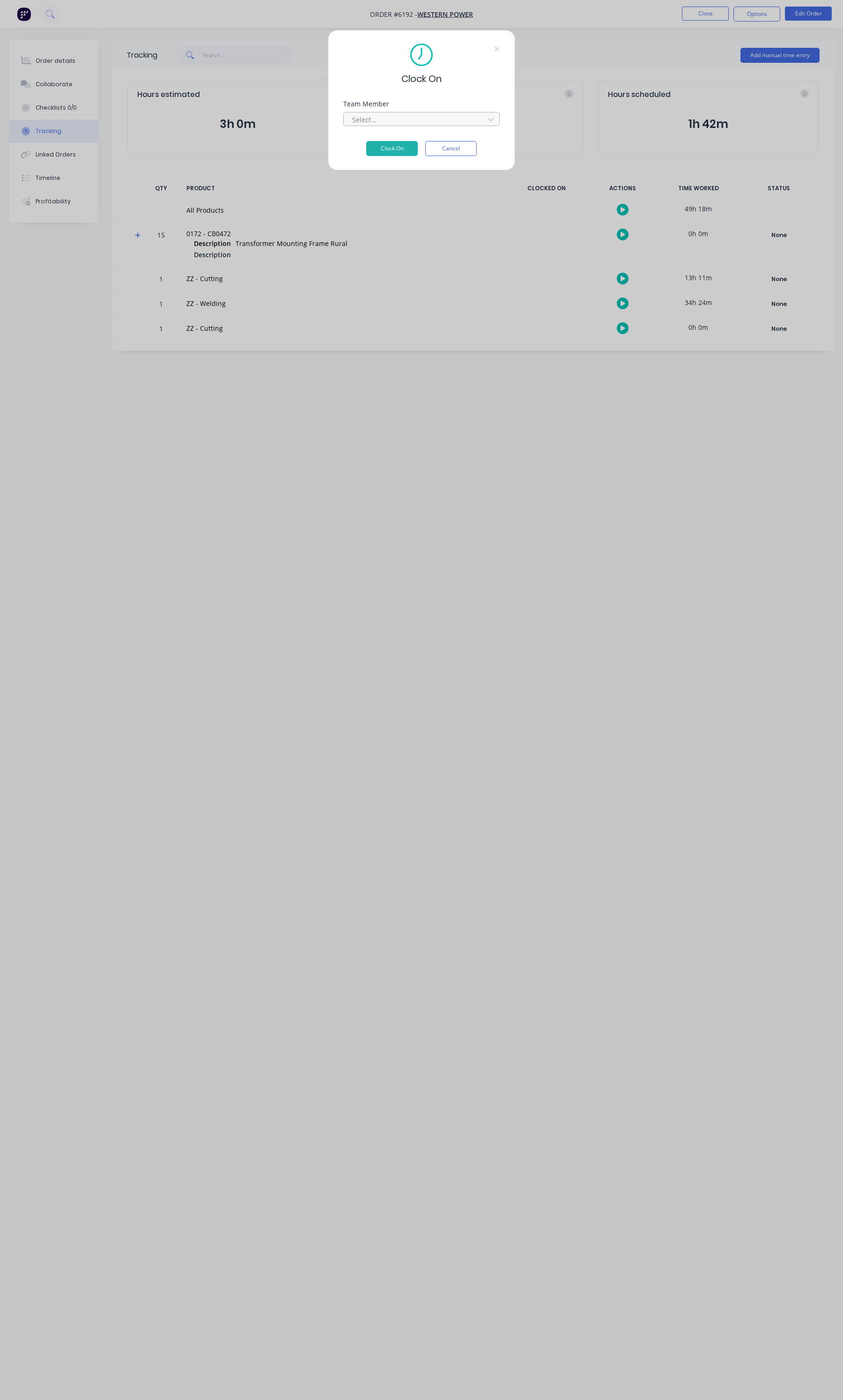
click at [372, 120] on div at bounding box center [416, 120] width 128 height 12
click at [387, 158] on div "Clock On Team Member [PERSON_NAME] Clock On Cancel" at bounding box center [421, 100] width 187 height 141
click at [387, 153] on button "Clock On" at bounding box center [392, 148] width 52 height 15
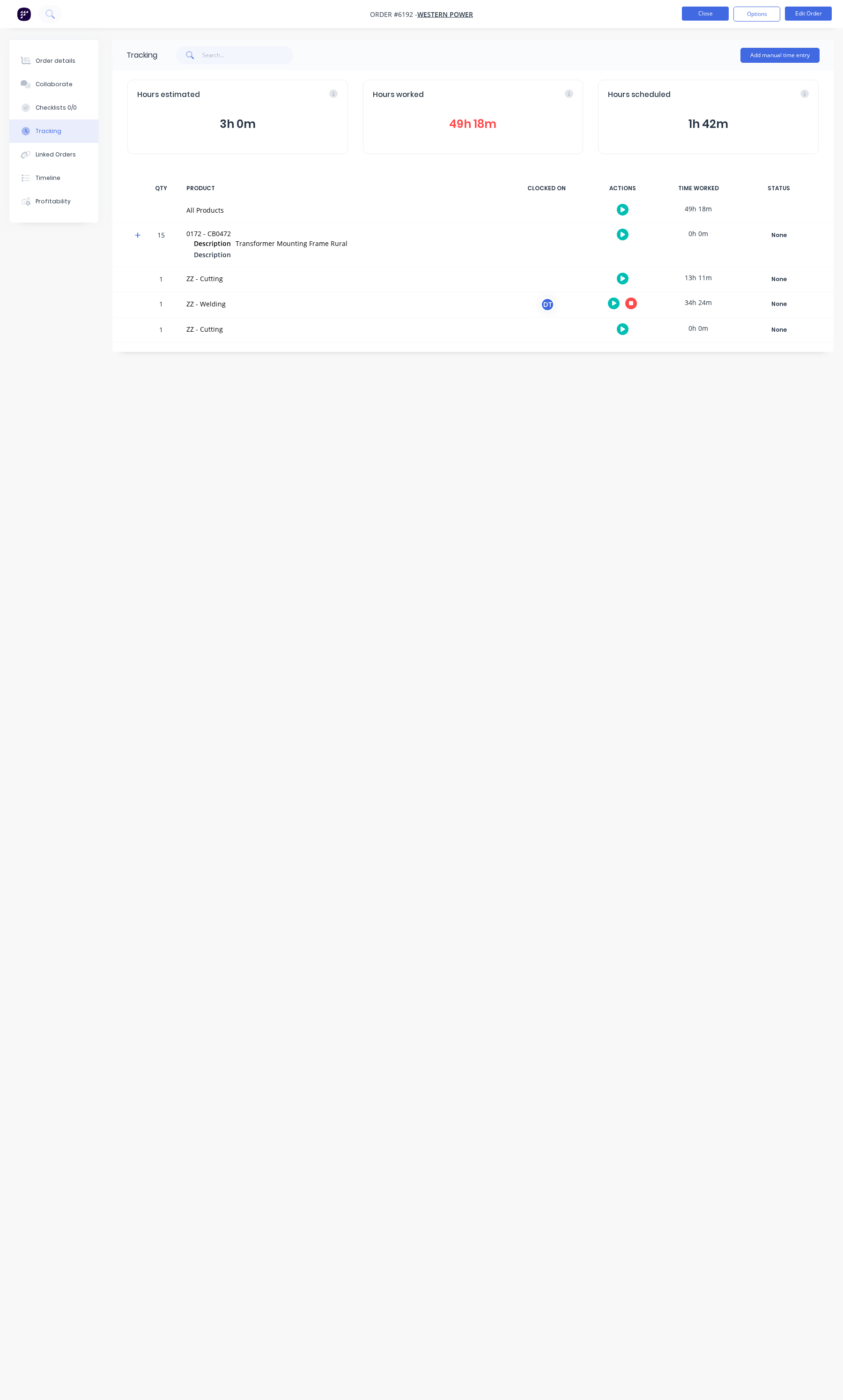
click at [713, 20] on button "Close" at bounding box center [705, 14] width 47 height 14
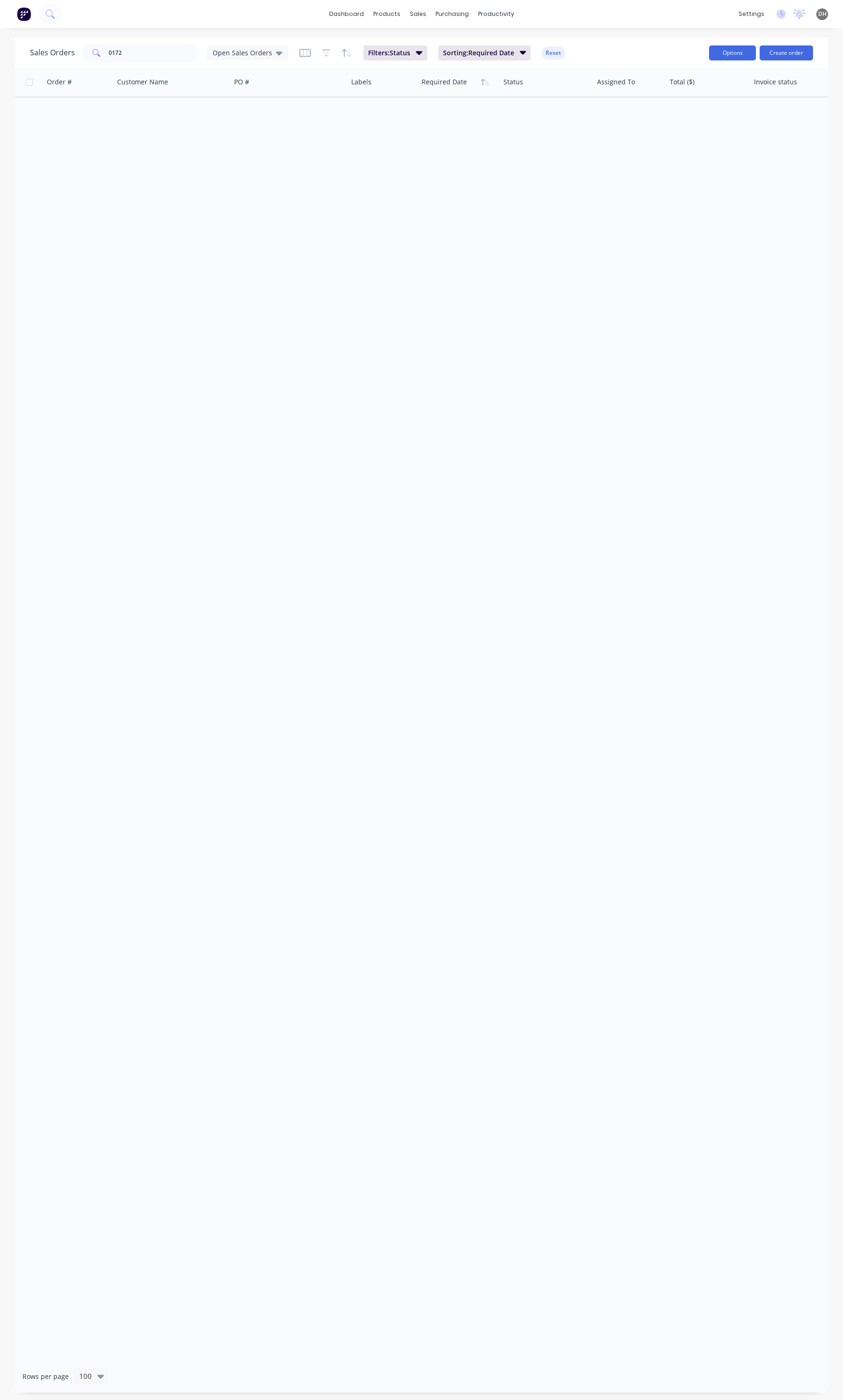
click at [0, 0] on div at bounding box center [0, 0] width 0 height 0
click at [162, 185] on div "Order # Customer Name PO # Labels Required Date Status Assigned To Total ($) In…" at bounding box center [421, 714] width 813 height 1292
